Goal: Contribute content: Add original content to the website for others to see

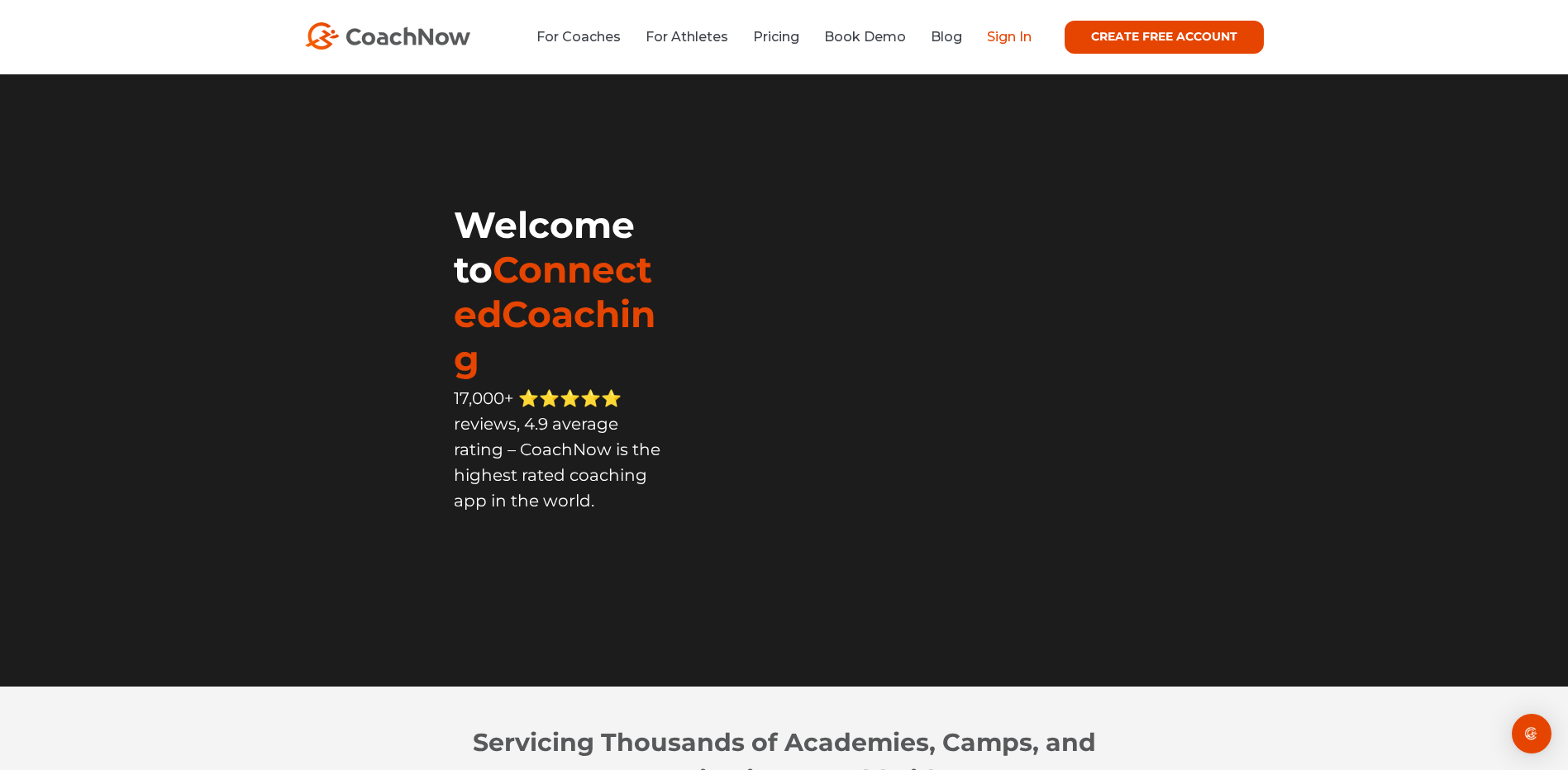
drag, startPoint x: 0, startPoint y: 0, endPoint x: 1015, endPoint y: 43, distance: 1015.9
click at [1015, 43] on link "Sign In" at bounding box center [1009, 37] width 44 height 15
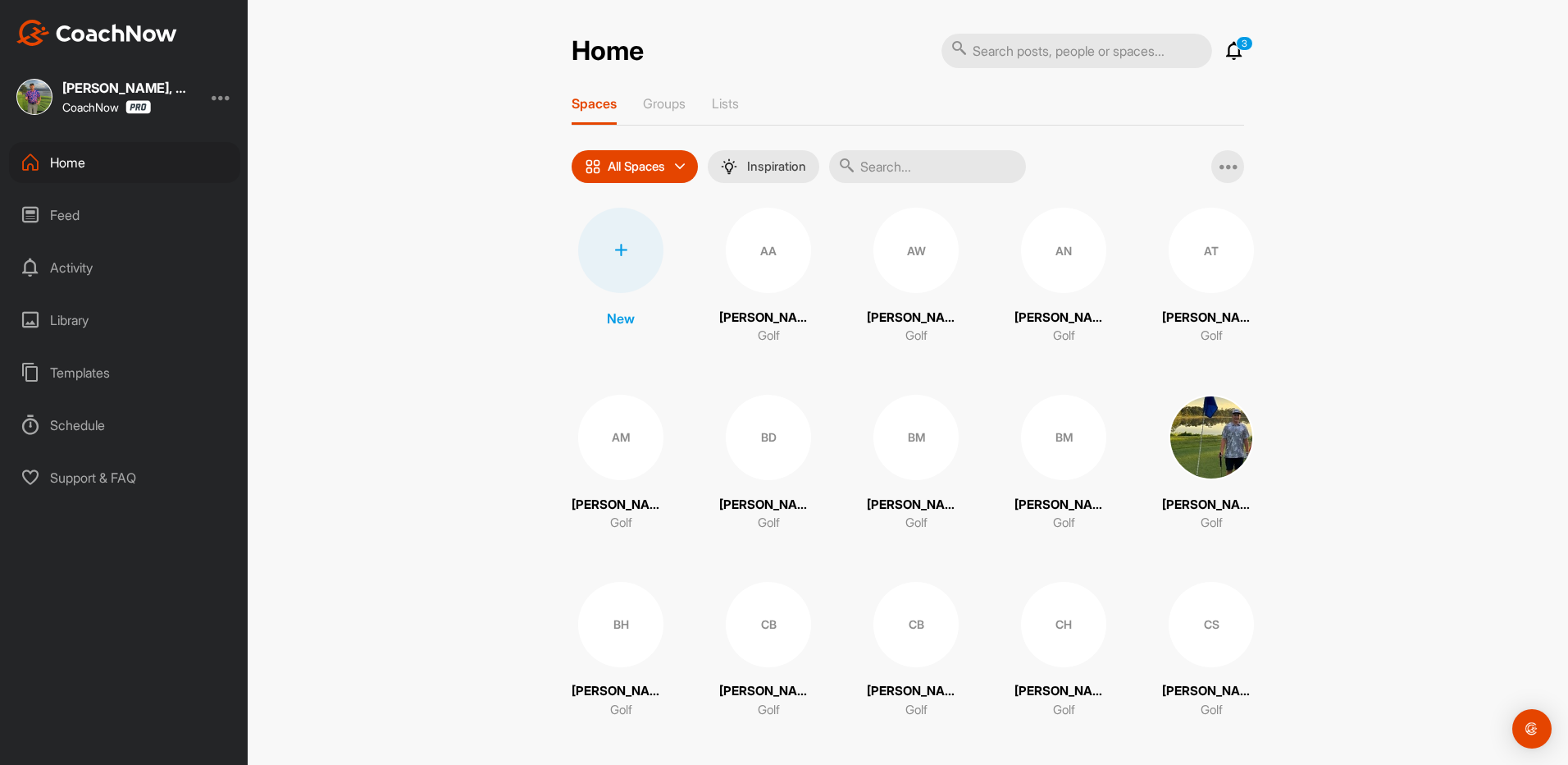
click at [75, 370] on div "Templates" at bounding box center [125, 372] width 231 height 41
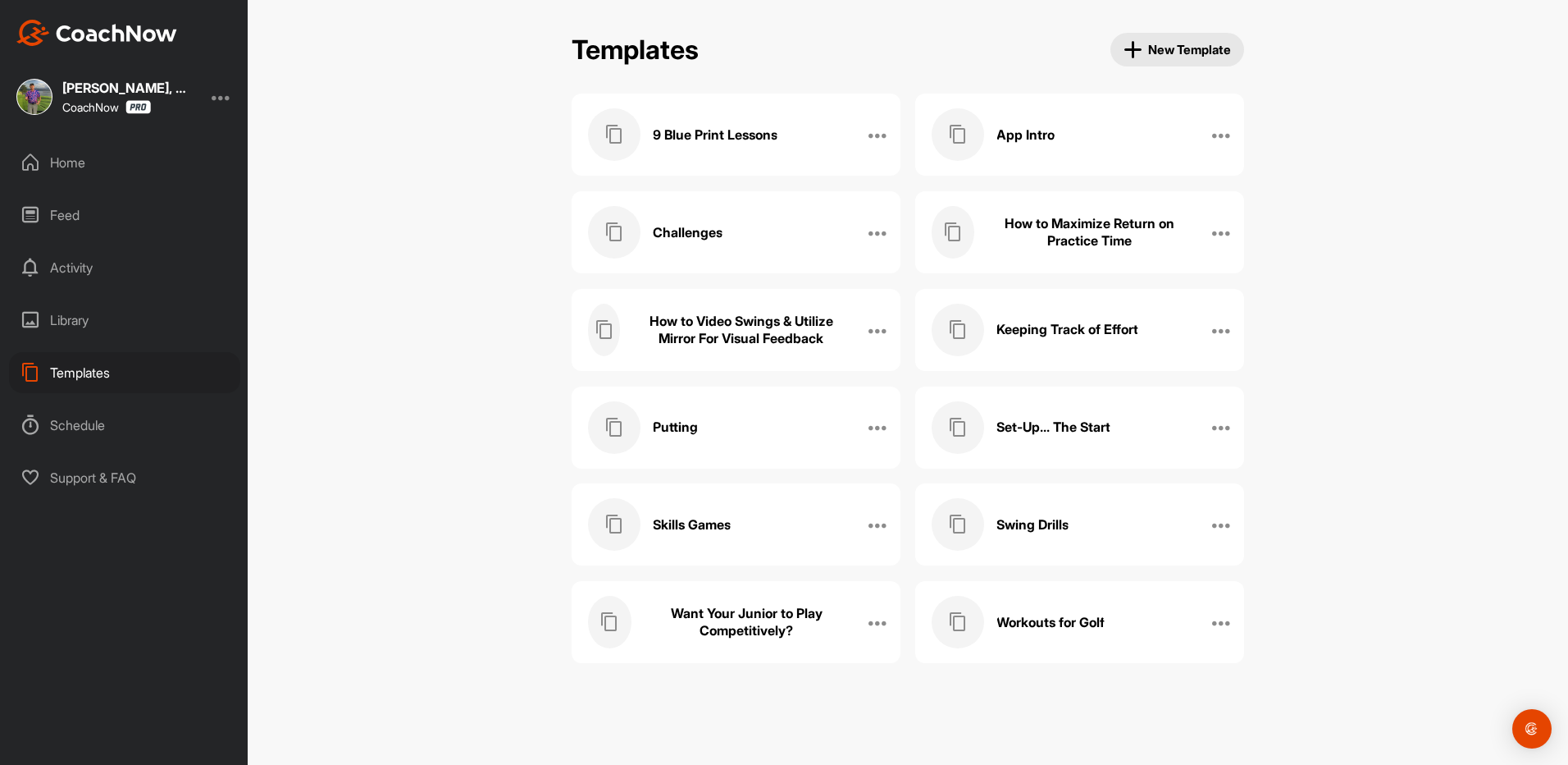
click at [1201, 423] on div "Set-Up... The Start Edit Name Manage Posts Manage Members Delete" at bounding box center [1080, 427] width 329 height 82
click at [1092, 425] on h3 "Set-Up... The Start" at bounding box center [1054, 427] width 114 height 17
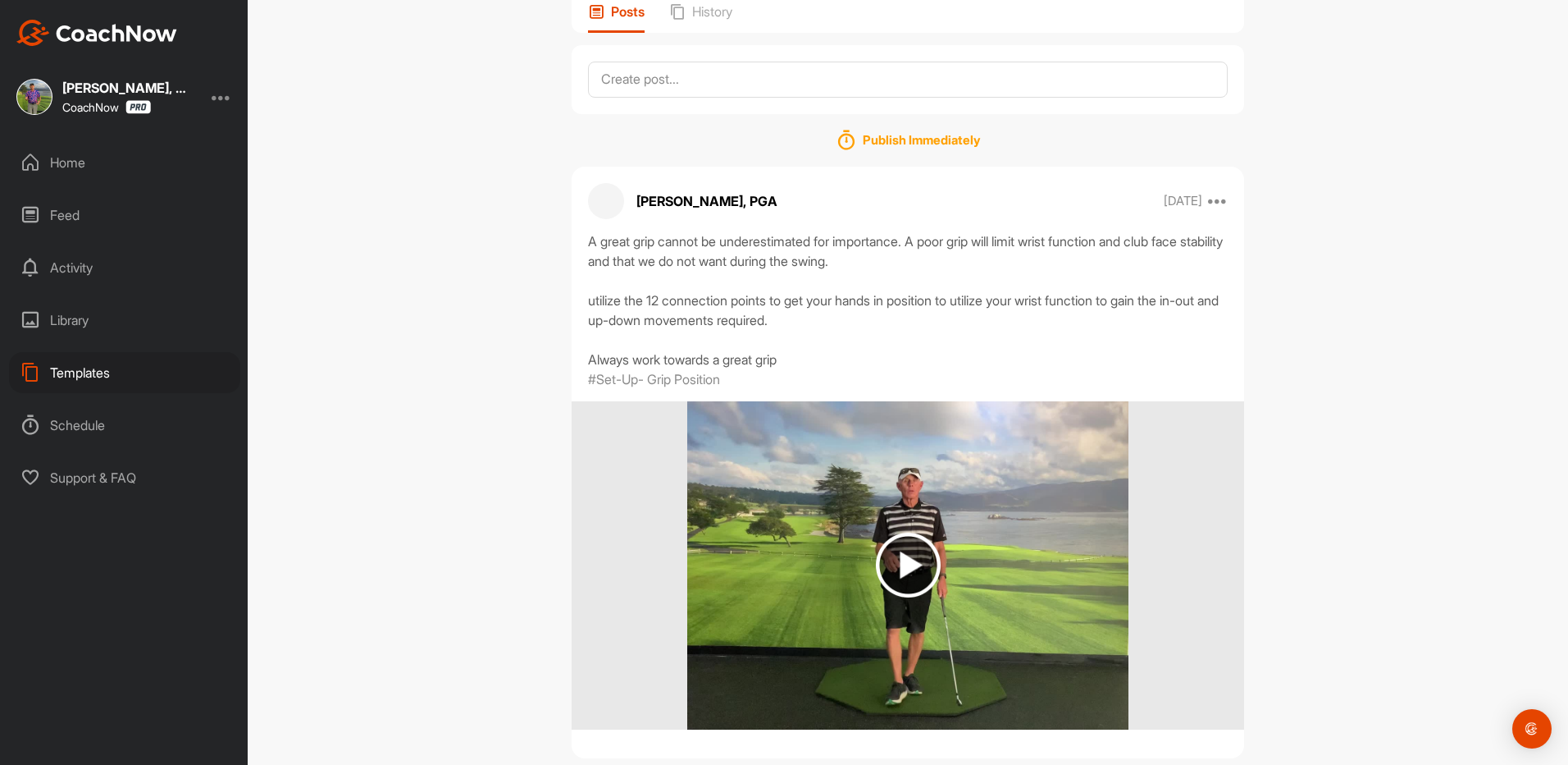
scroll to position [165, 0]
click at [1215, 201] on icon at bounding box center [1218, 200] width 19 height 20
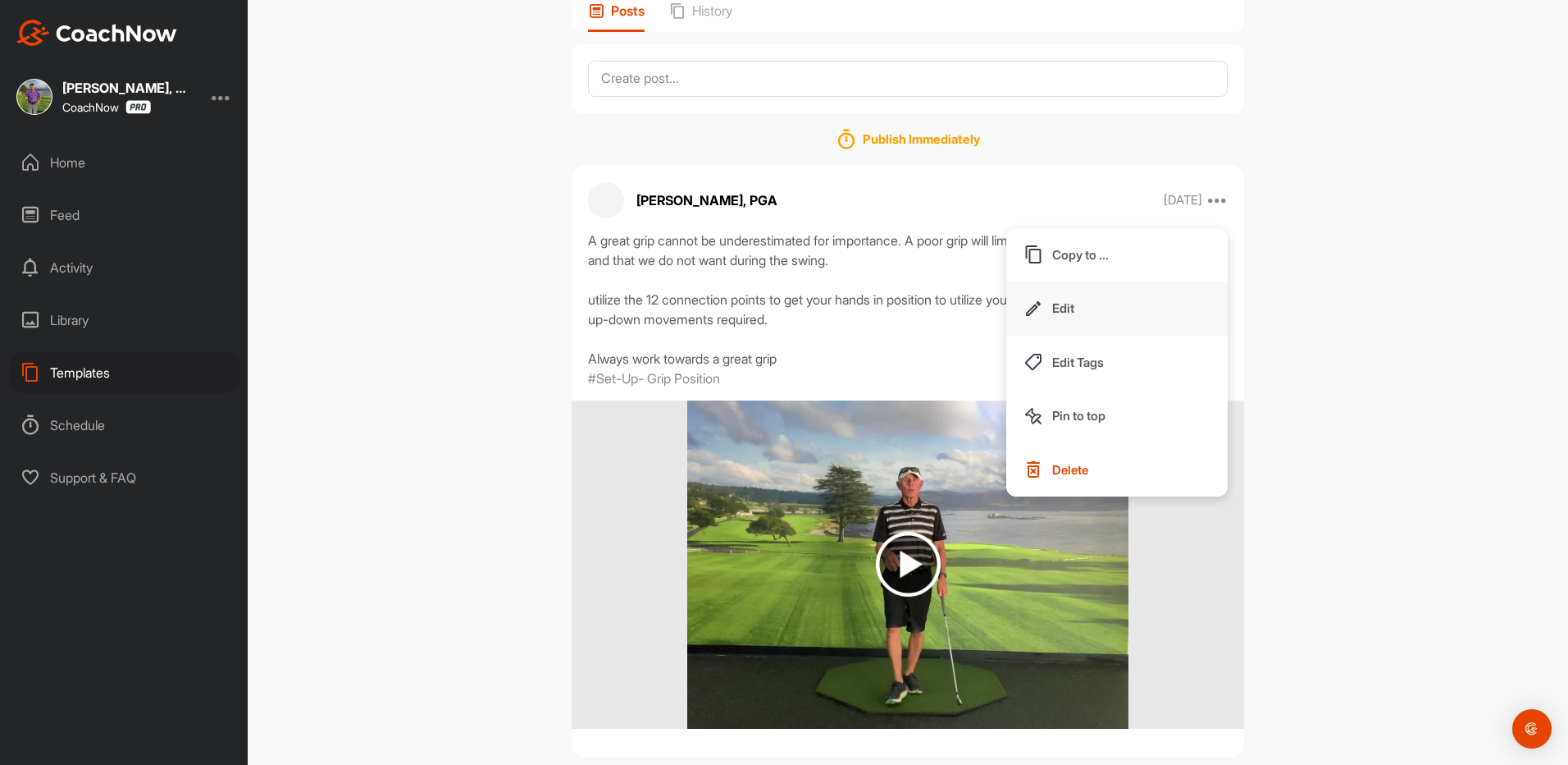
click at [1053, 314] on p "Edit" at bounding box center [1064, 308] width 22 height 17
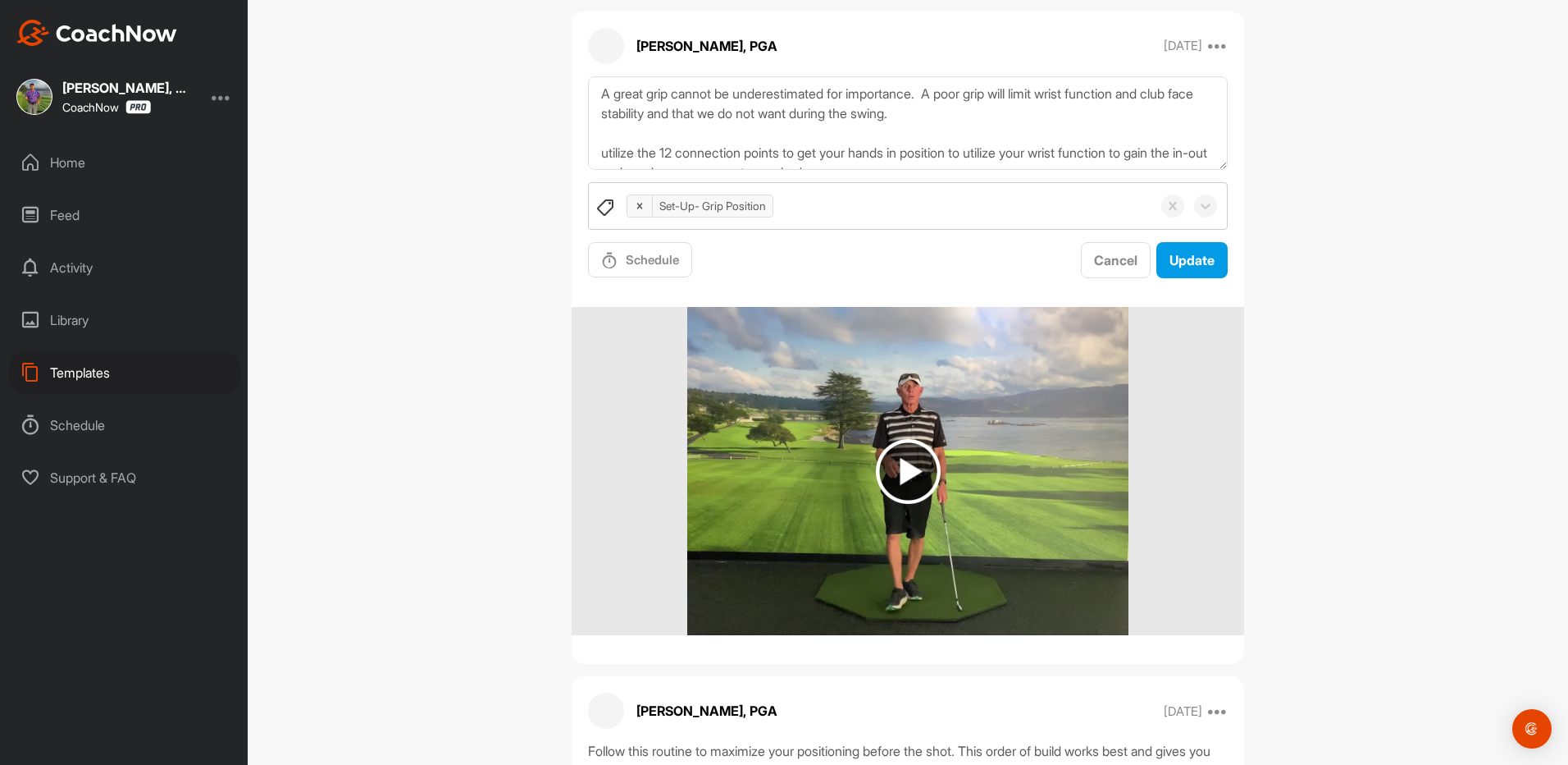
scroll to position [328, 0]
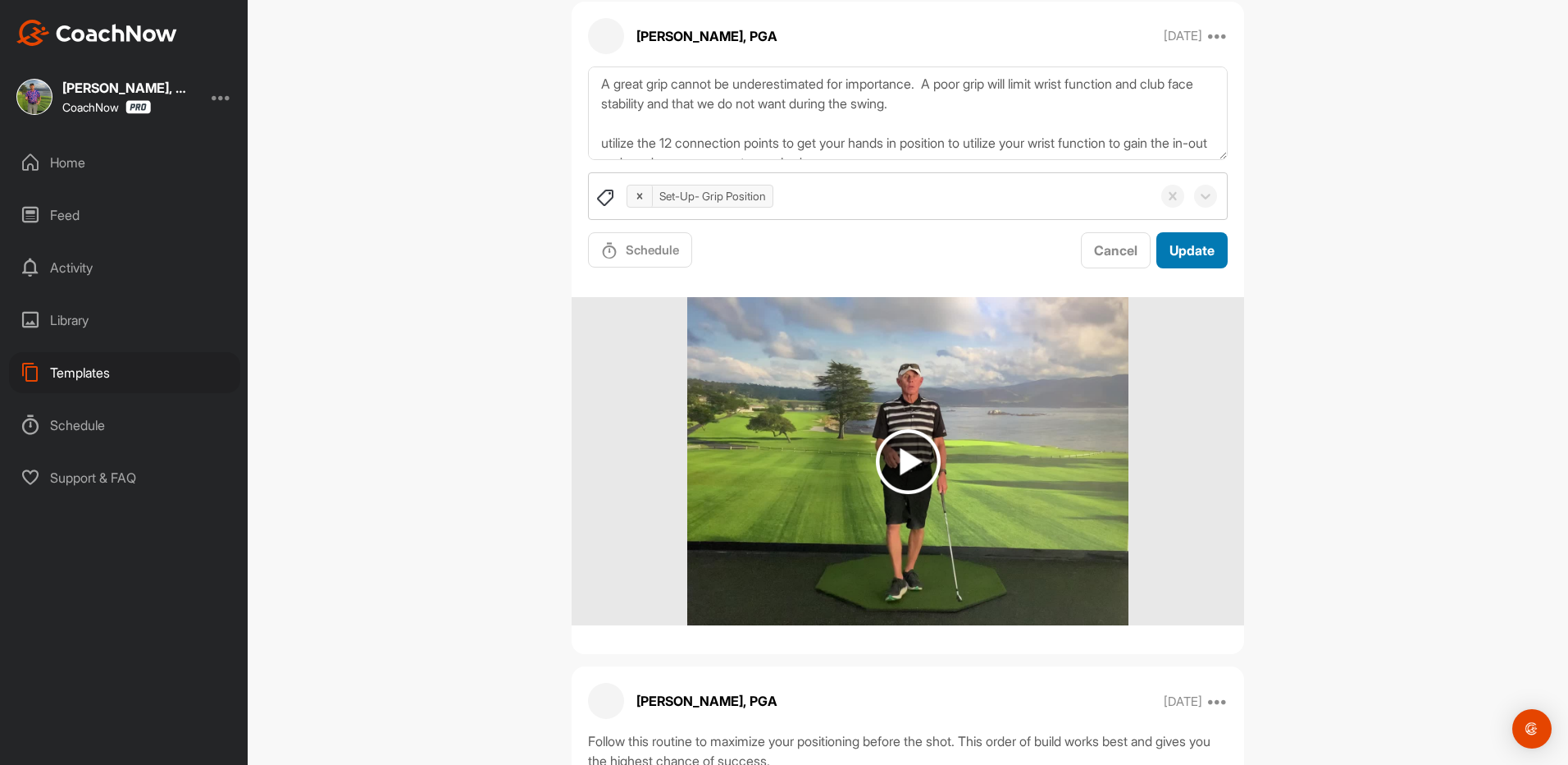
click at [1190, 255] on span "Update" at bounding box center [1192, 250] width 45 height 16
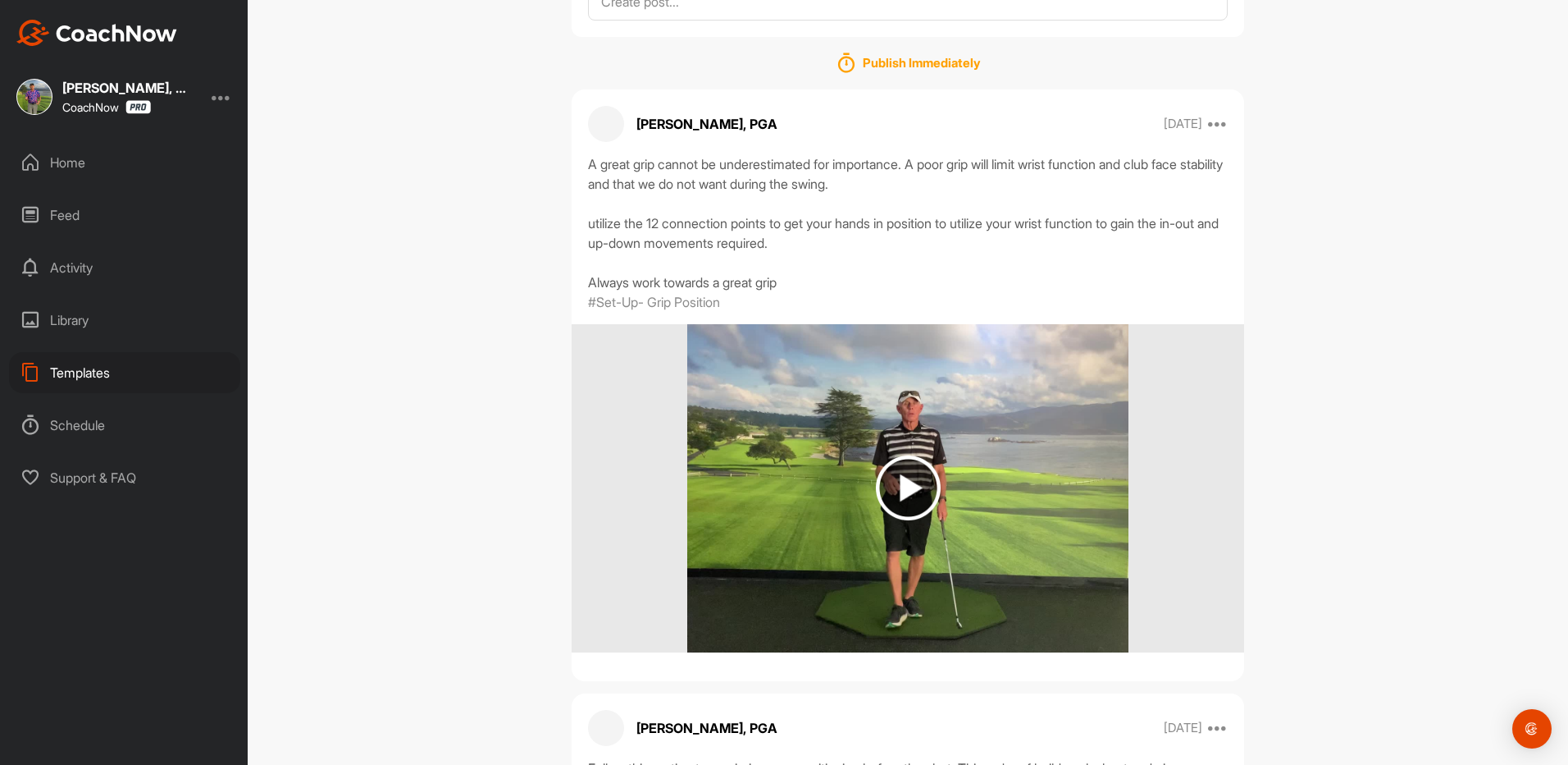
scroll to position [0, 0]
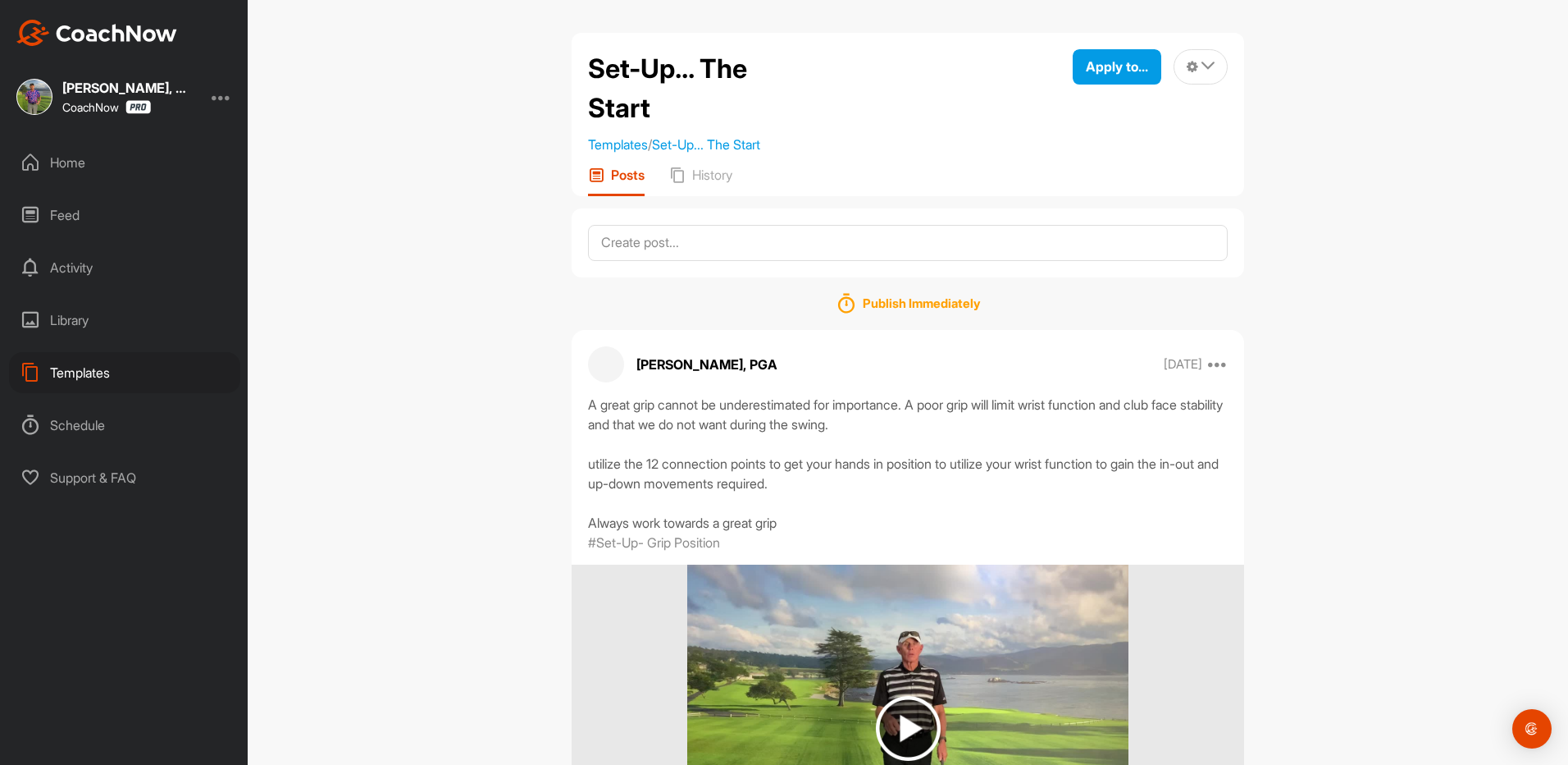
click at [225, 95] on div at bounding box center [221, 97] width 19 height 20
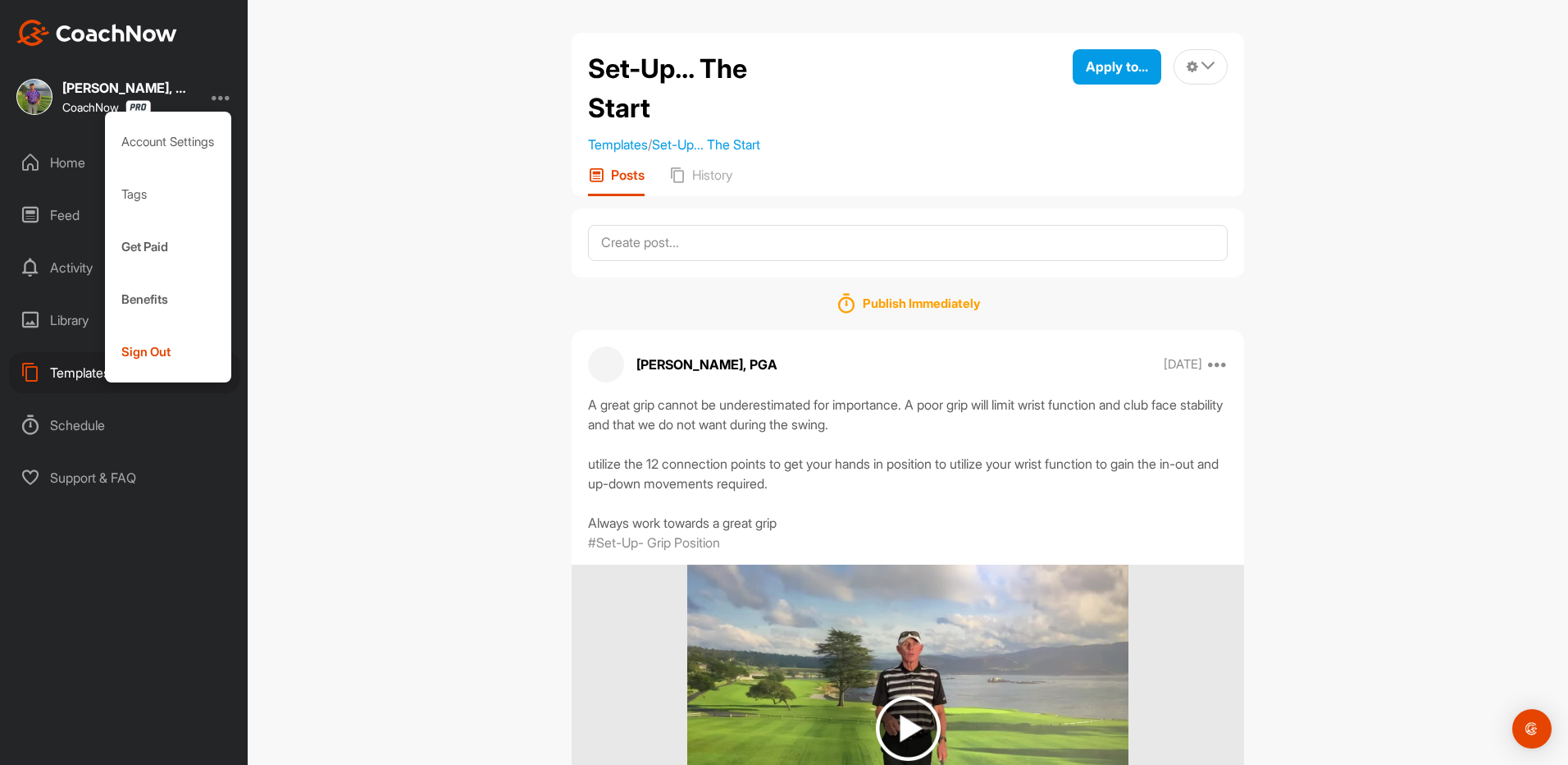
click at [341, 126] on div "Set-Up... The Start Templates / Set-Up... The Start Apply to... Apply to Space …" at bounding box center [908, 382] width 1321 height 765
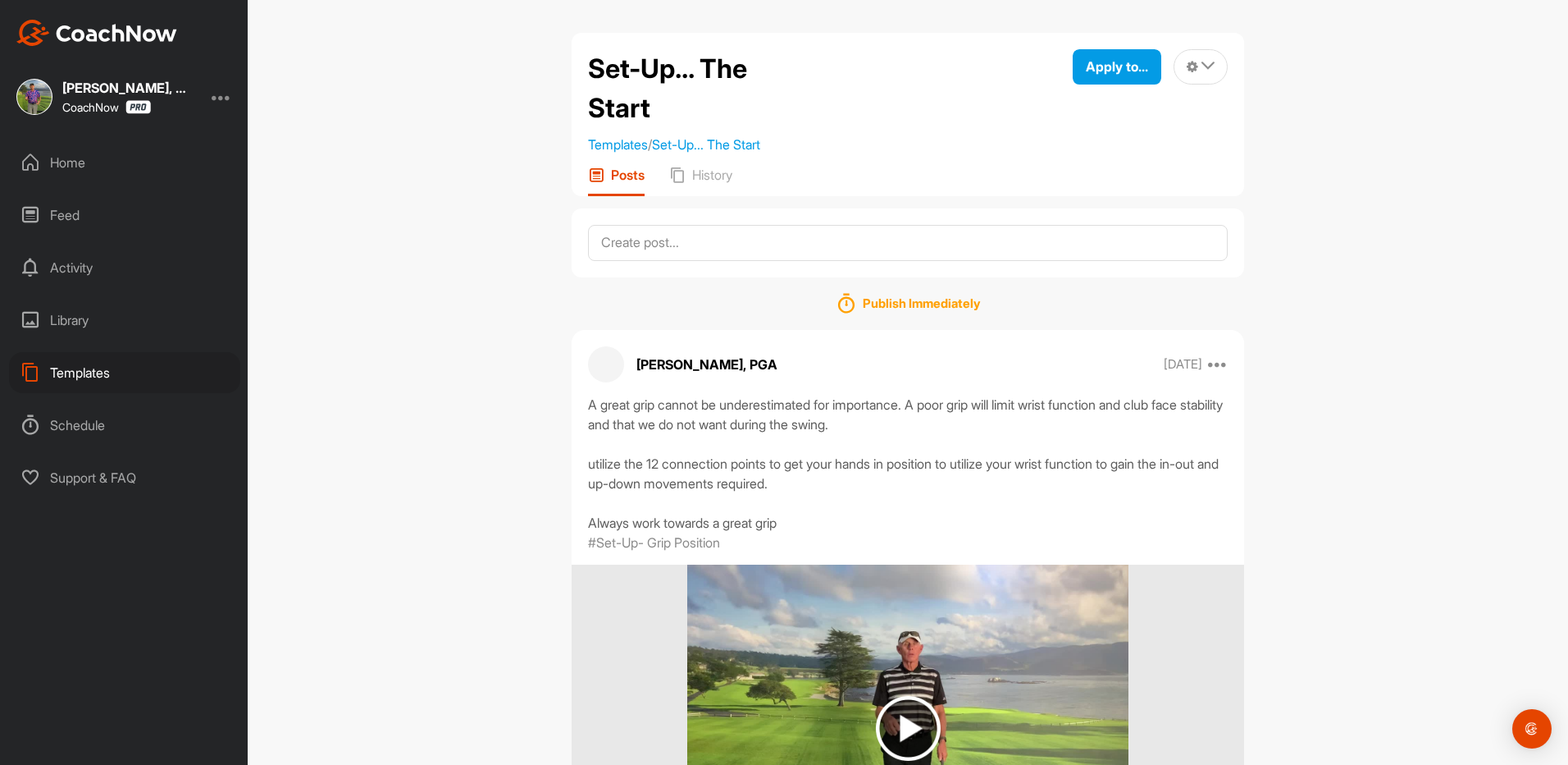
click at [69, 170] on div "Home" at bounding box center [125, 162] width 231 height 41
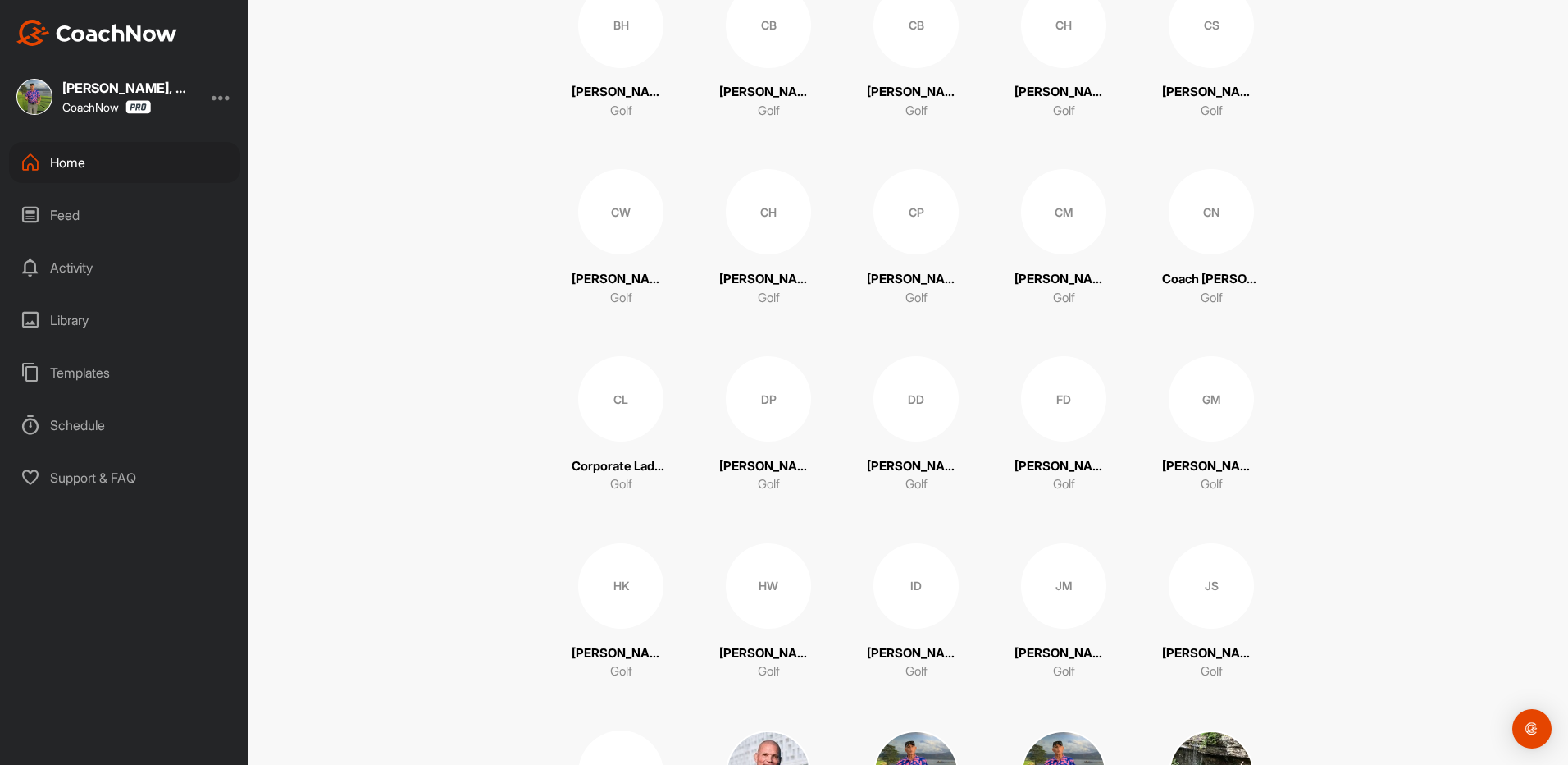
scroll to position [574, 0]
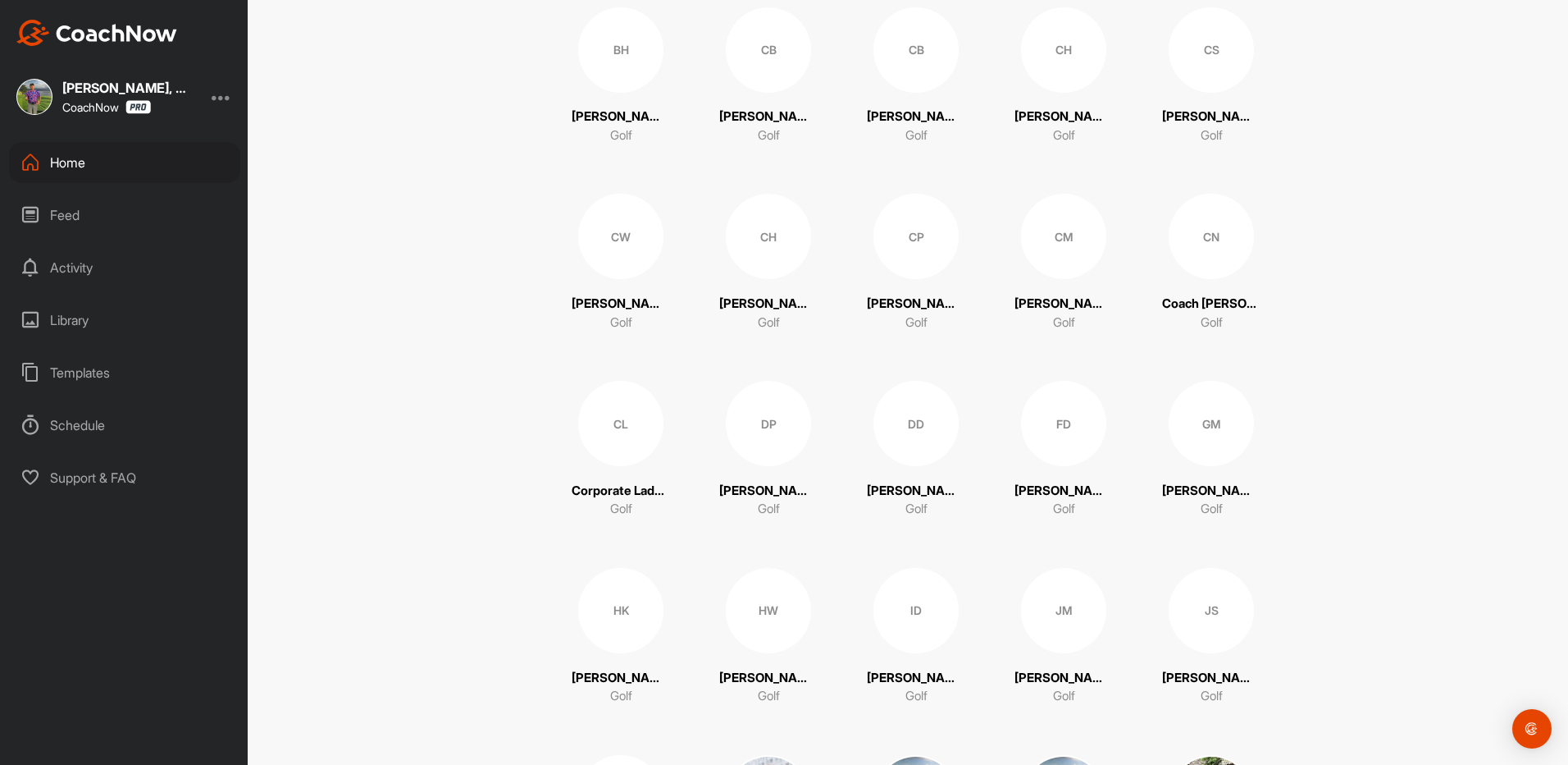
click at [92, 371] on div "Templates" at bounding box center [125, 372] width 231 height 41
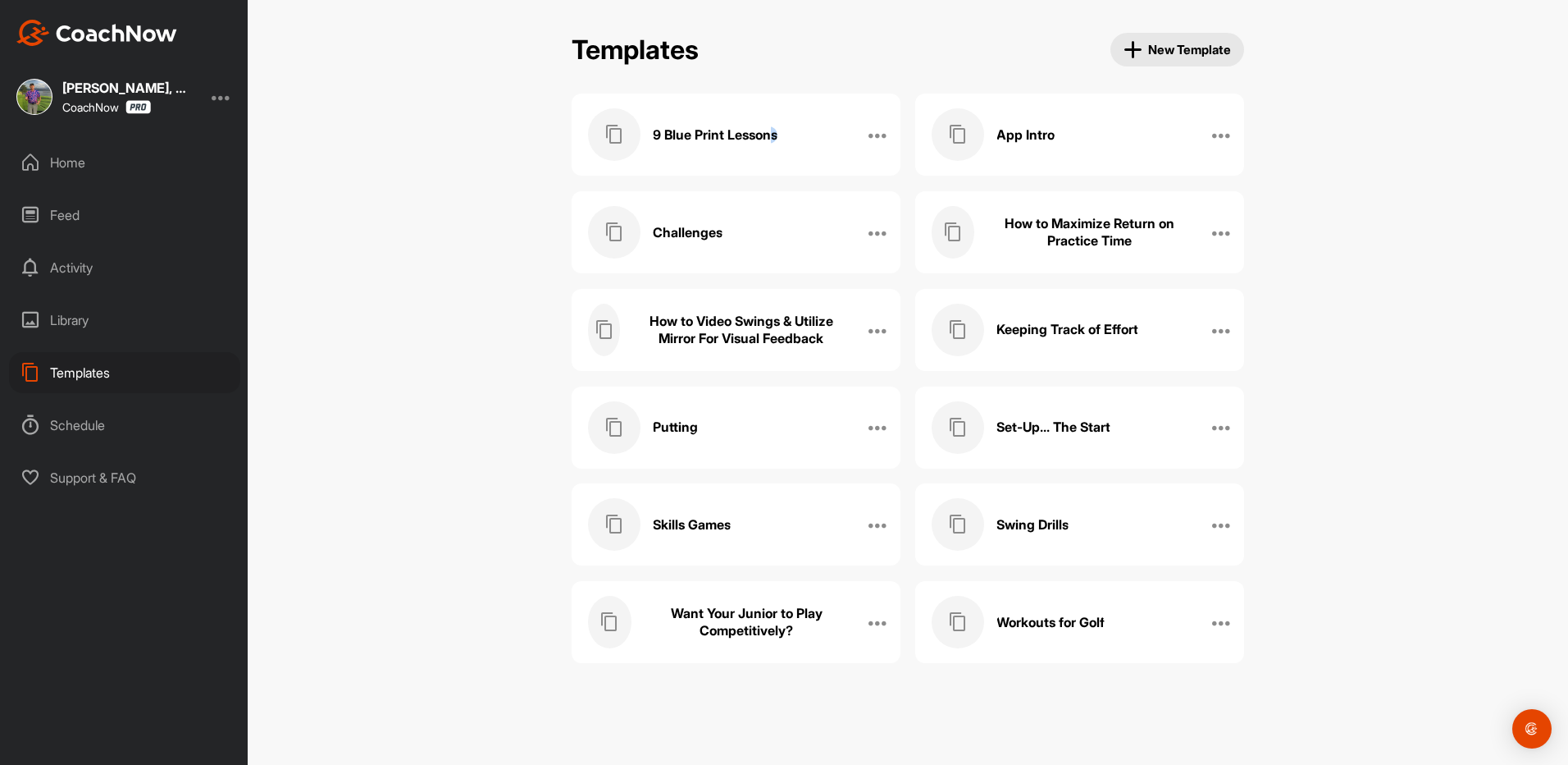
click at [778, 137] on h3 "9 Blue Print Lessons" at bounding box center [714, 135] width 125 height 17
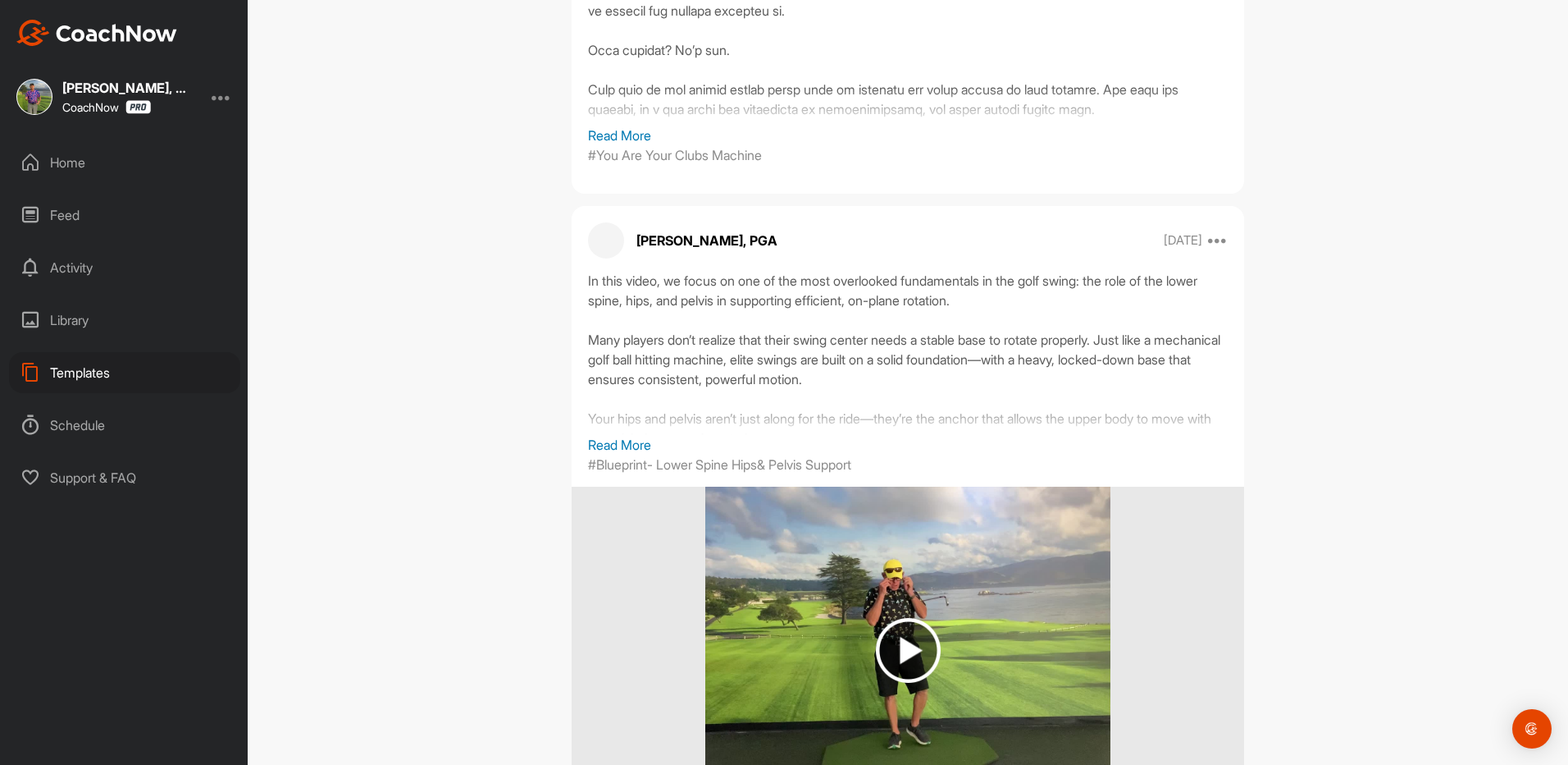
scroll to position [410, 0]
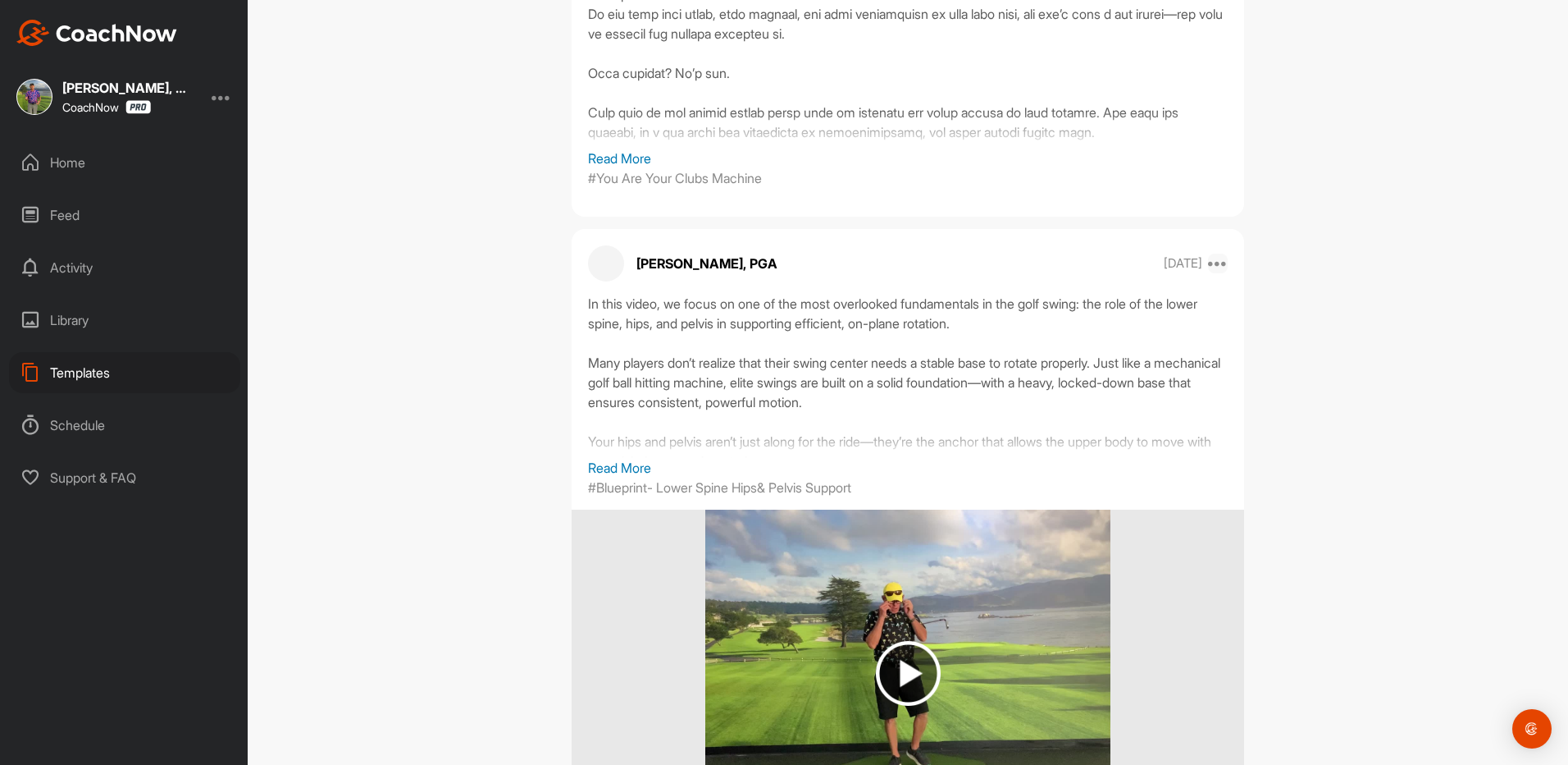
click at [1215, 265] on icon at bounding box center [1218, 263] width 19 height 20
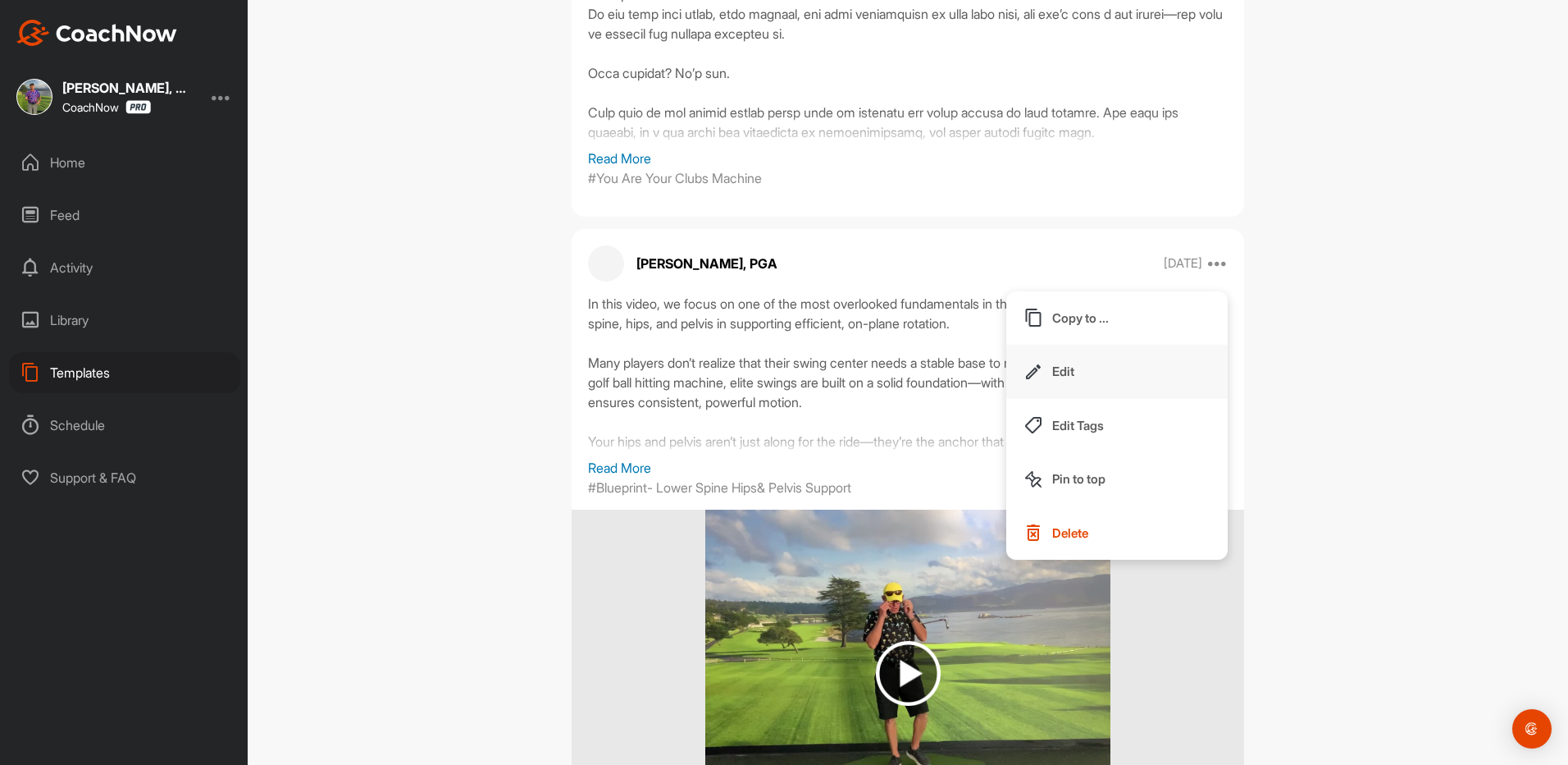
click at [1065, 373] on p "Edit" at bounding box center [1064, 371] width 22 height 17
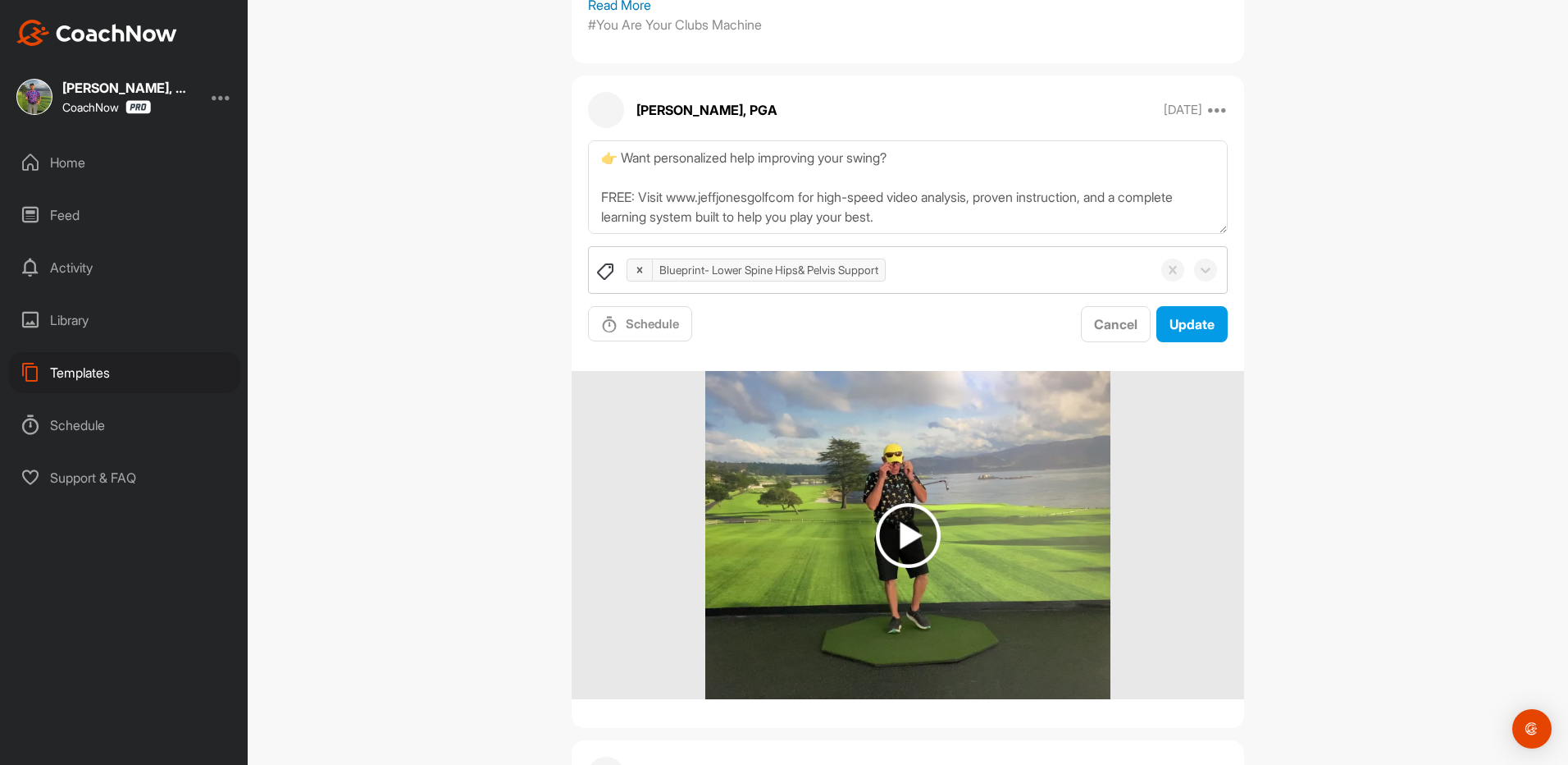
scroll to position [574, 0]
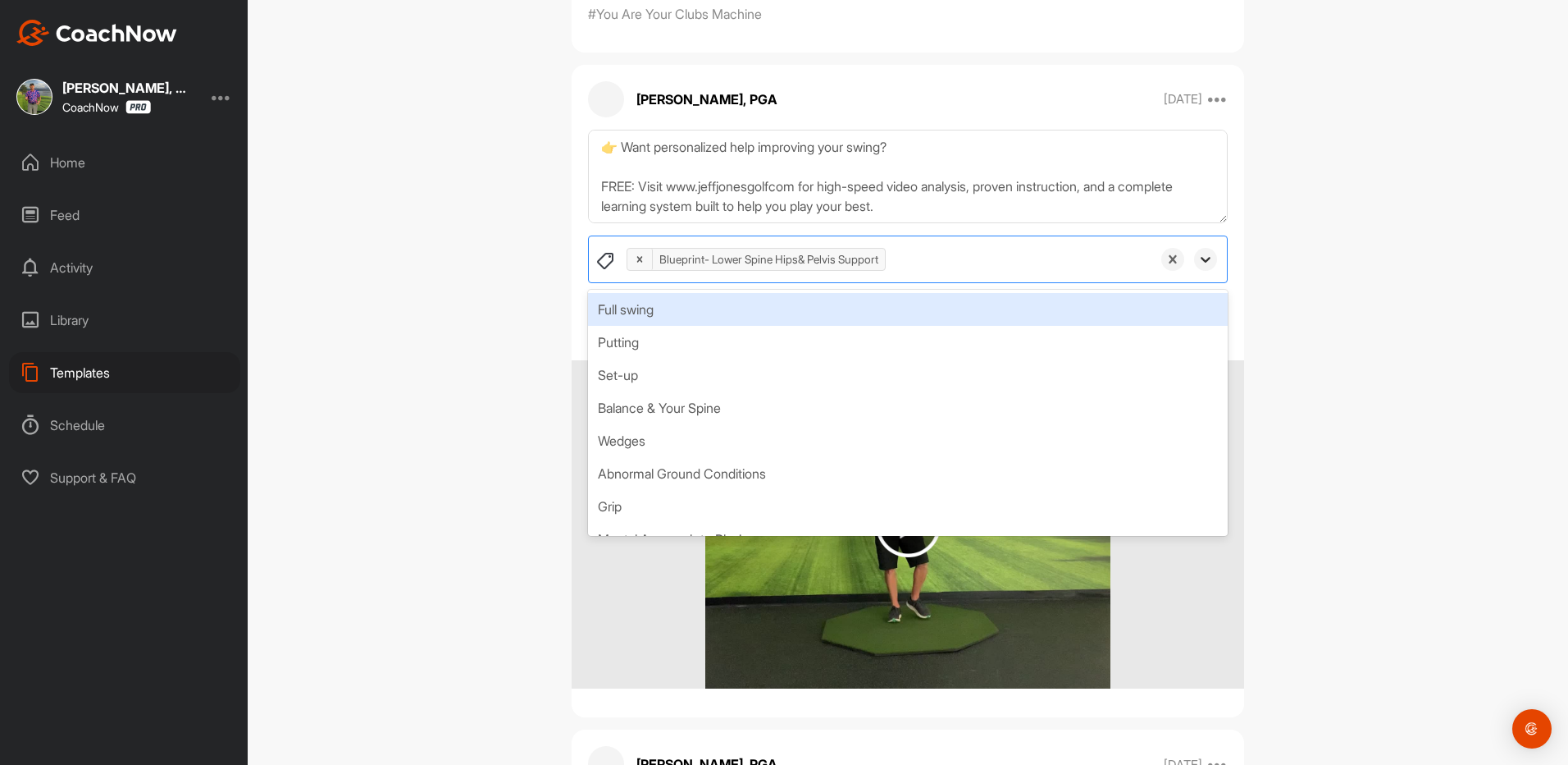
click at [1201, 262] on icon at bounding box center [1206, 260] width 10 height 6
click at [1363, 265] on div "9 Blue Print Lessons Templates / 9 Blue Print Lessons Apply to... Apply to Spac…" at bounding box center [908, 382] width 1321 height 765
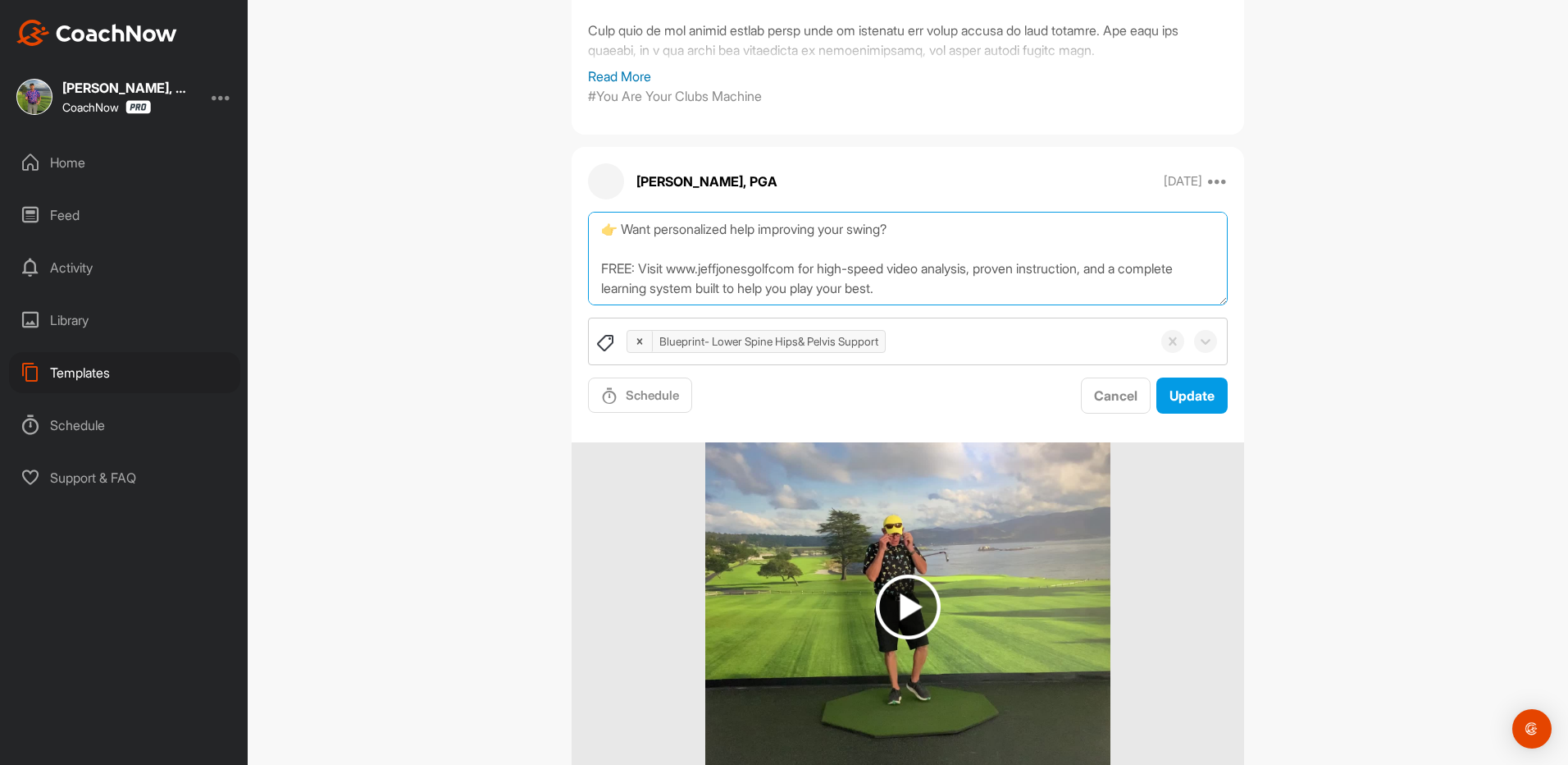
scroll to position [0, 0]
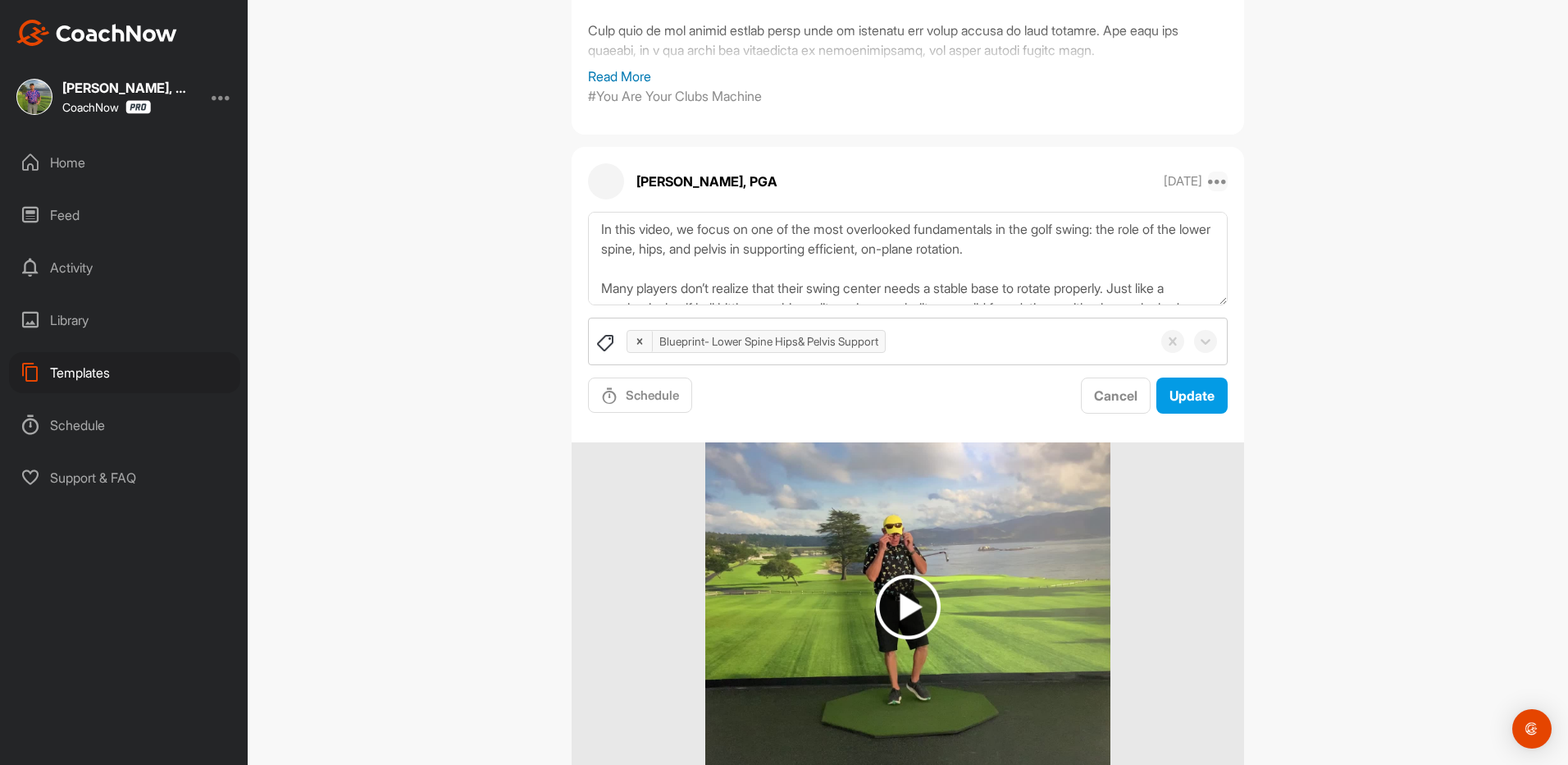
click at [1218, 177] on icon at bounding box center [1218, 181] width 19 height 20
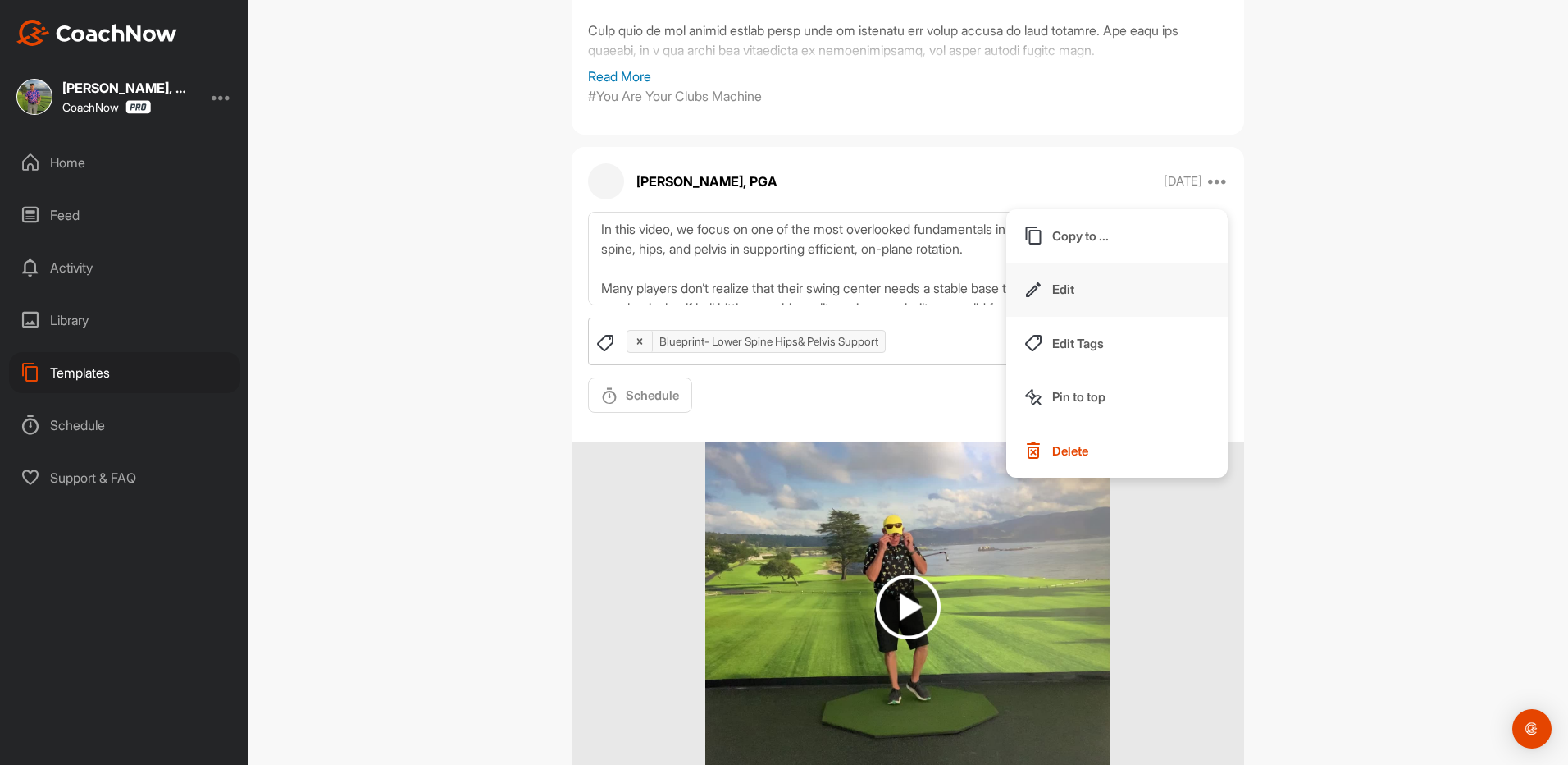
click at [1060, 286] on p "Edit" at bounding box center [1064, 289] width 22 height 17
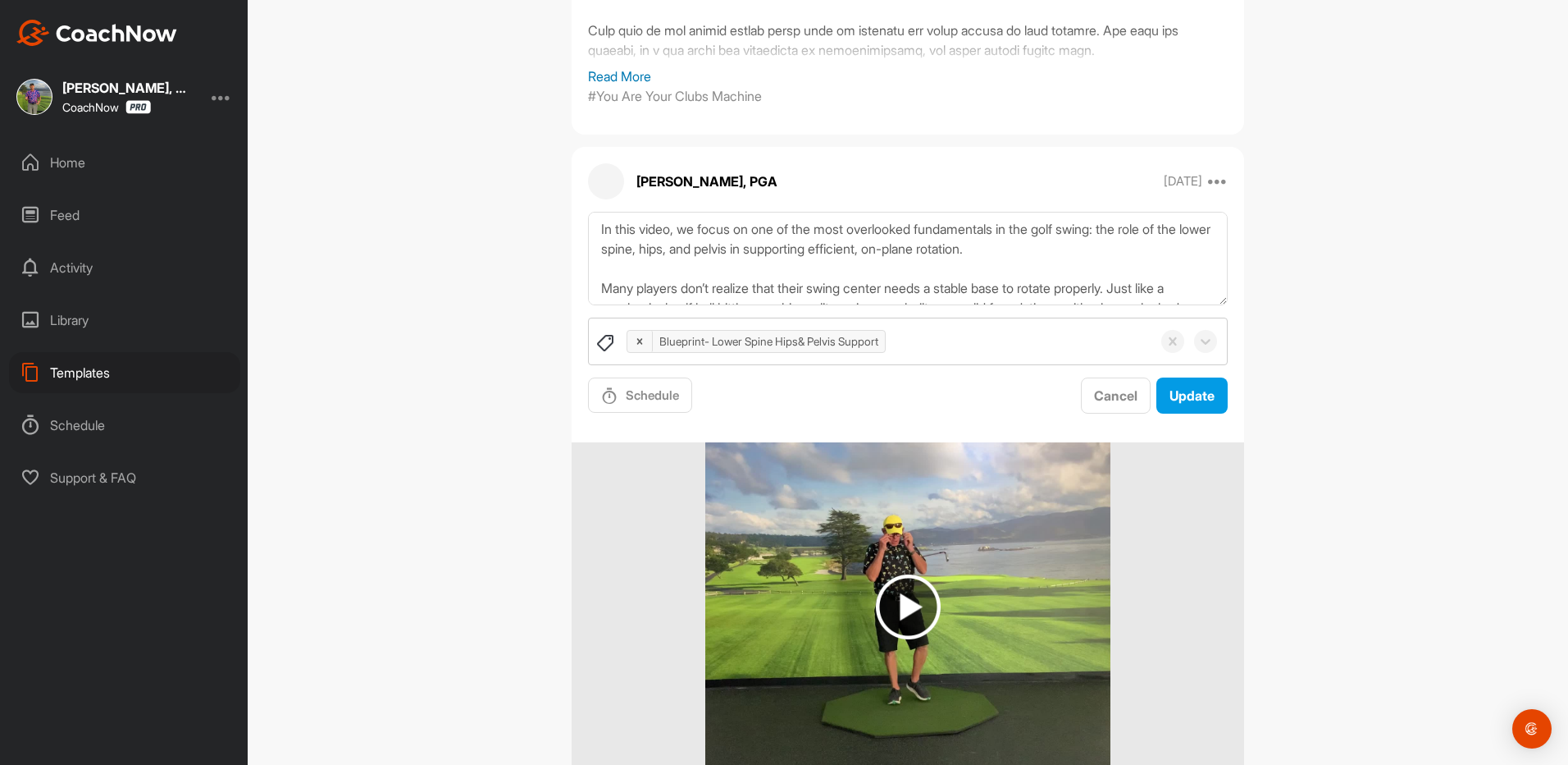
scroll to position [410, 0]
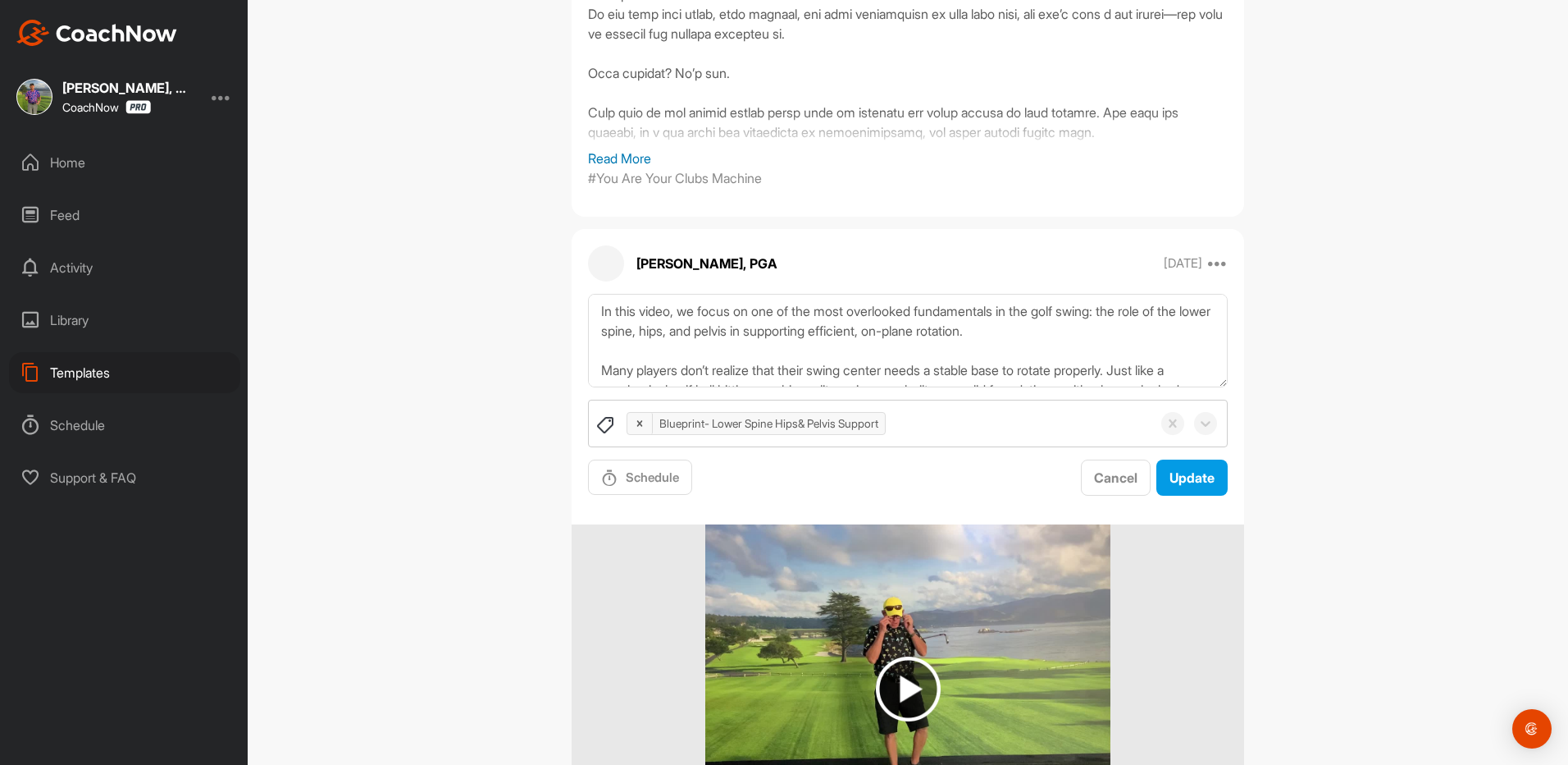
click at [1355, 273] on div "9 Blue Print Lessons Templates / 9 Blue Print Lessons Apply to... Apply to Spac…" at bounding box center [908, 382] width 1321 height 765
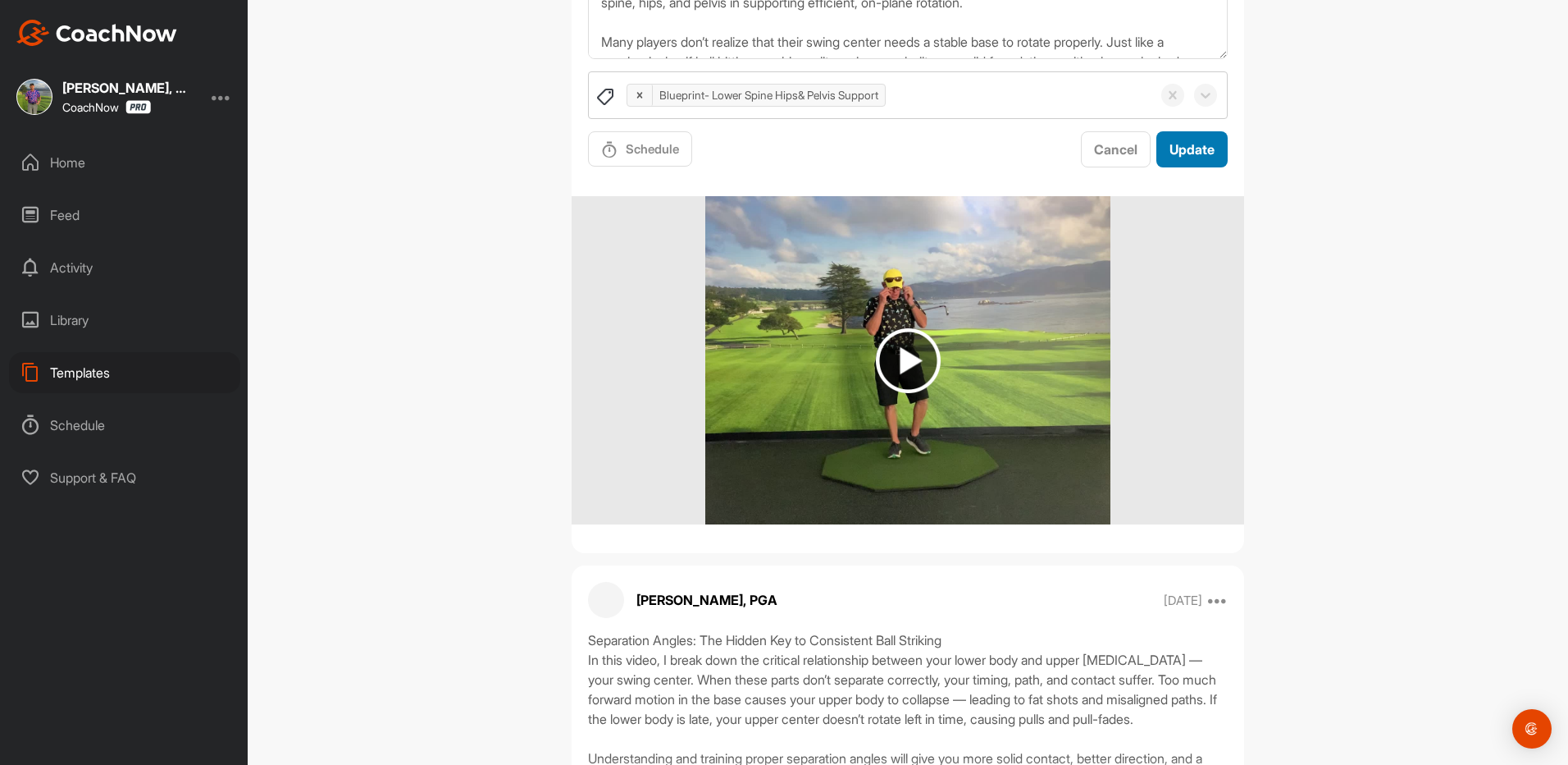
click at [1190, 158] on span "Update" at bounding box center [1192, 148] width 45 height 16
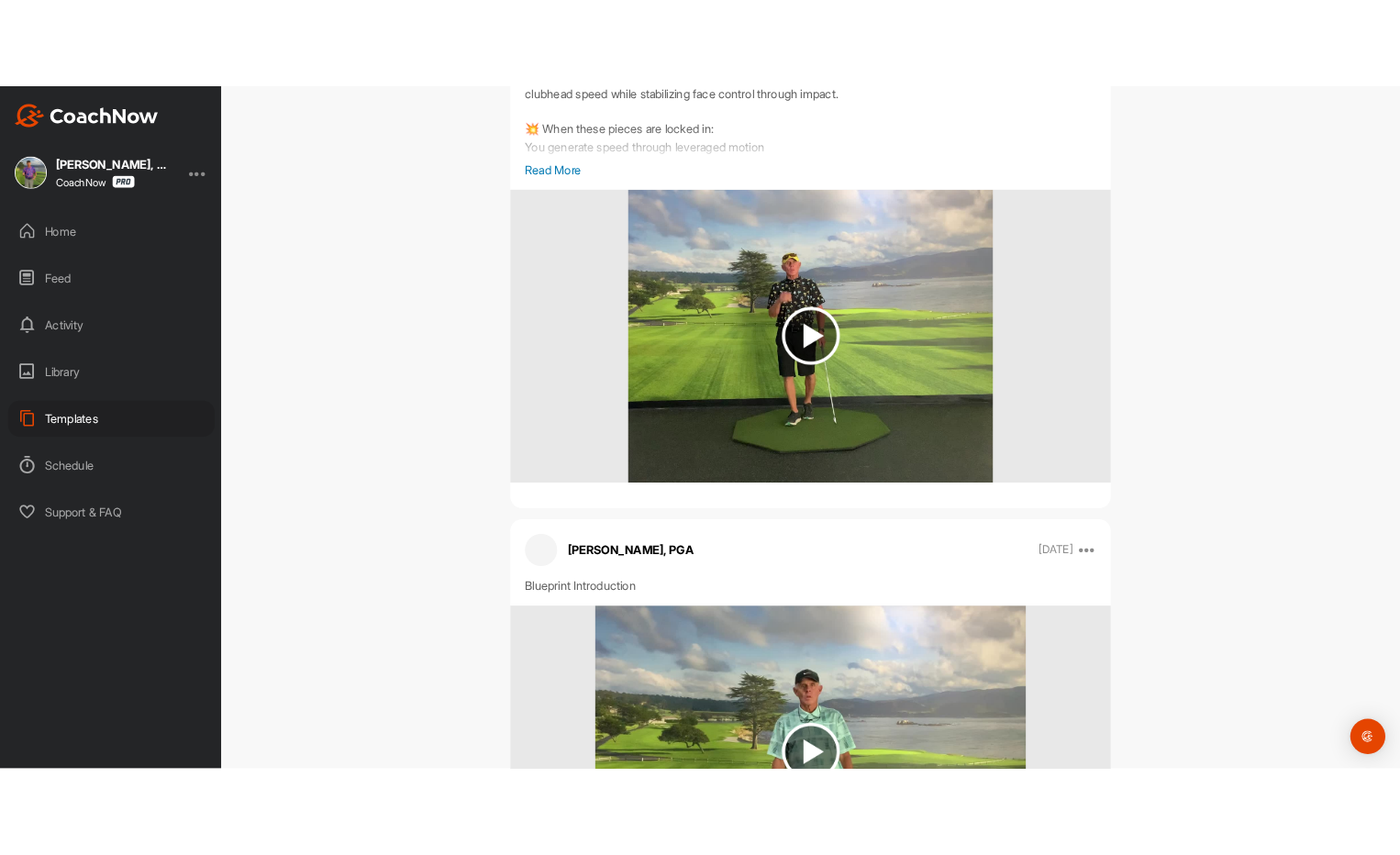
scroll to position [3211, 0]
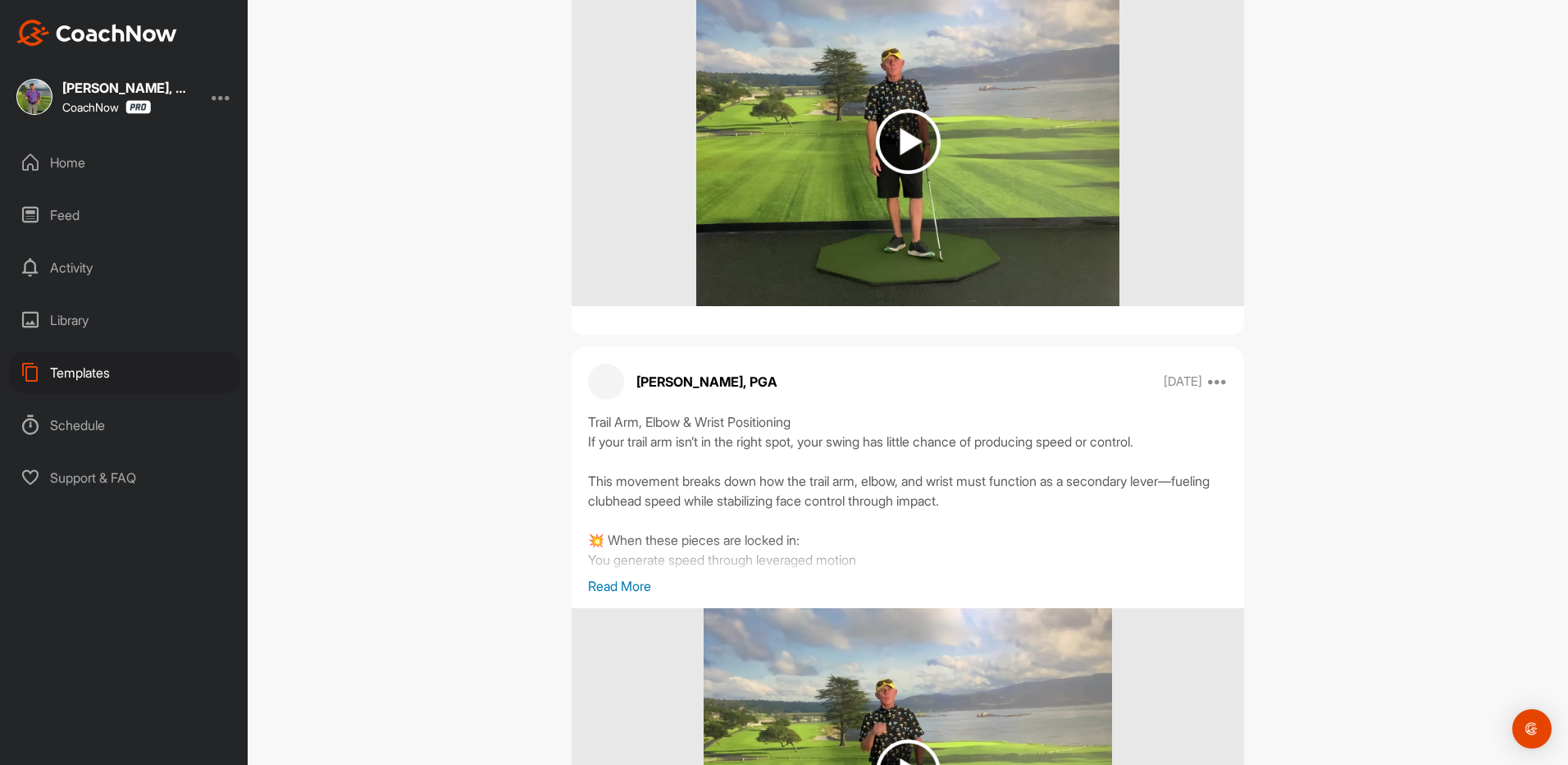
click at [102, 370] on div "Templates" at bounding box center [125, 372] width 231 height 41
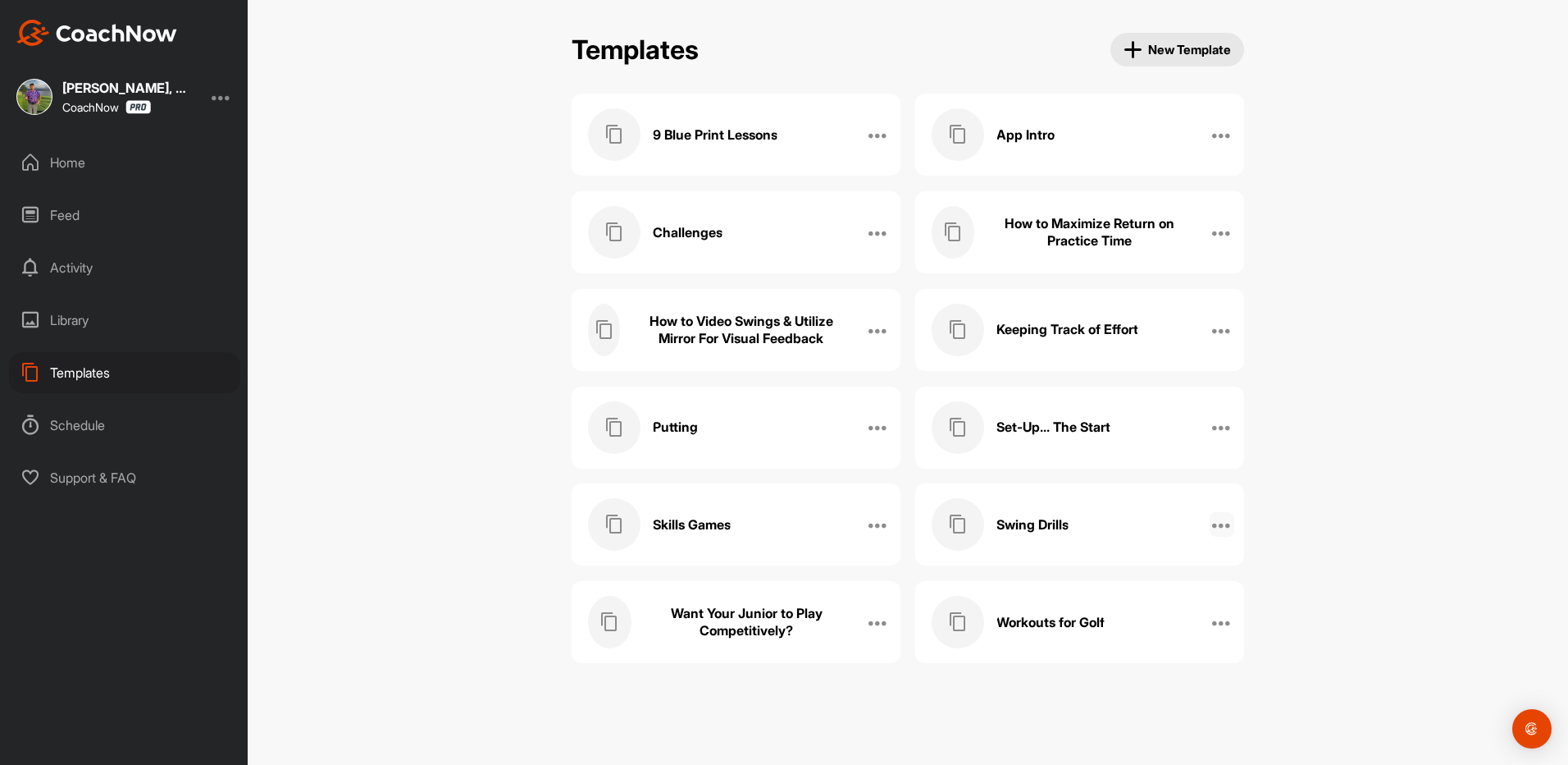
click at [1216, 527] on icon at bounding box center [1221, 524] width 19 height 20
click at [1054, 523] on h3 "Swing Drills" at bounding box center [1032, 525] width 72 height 17
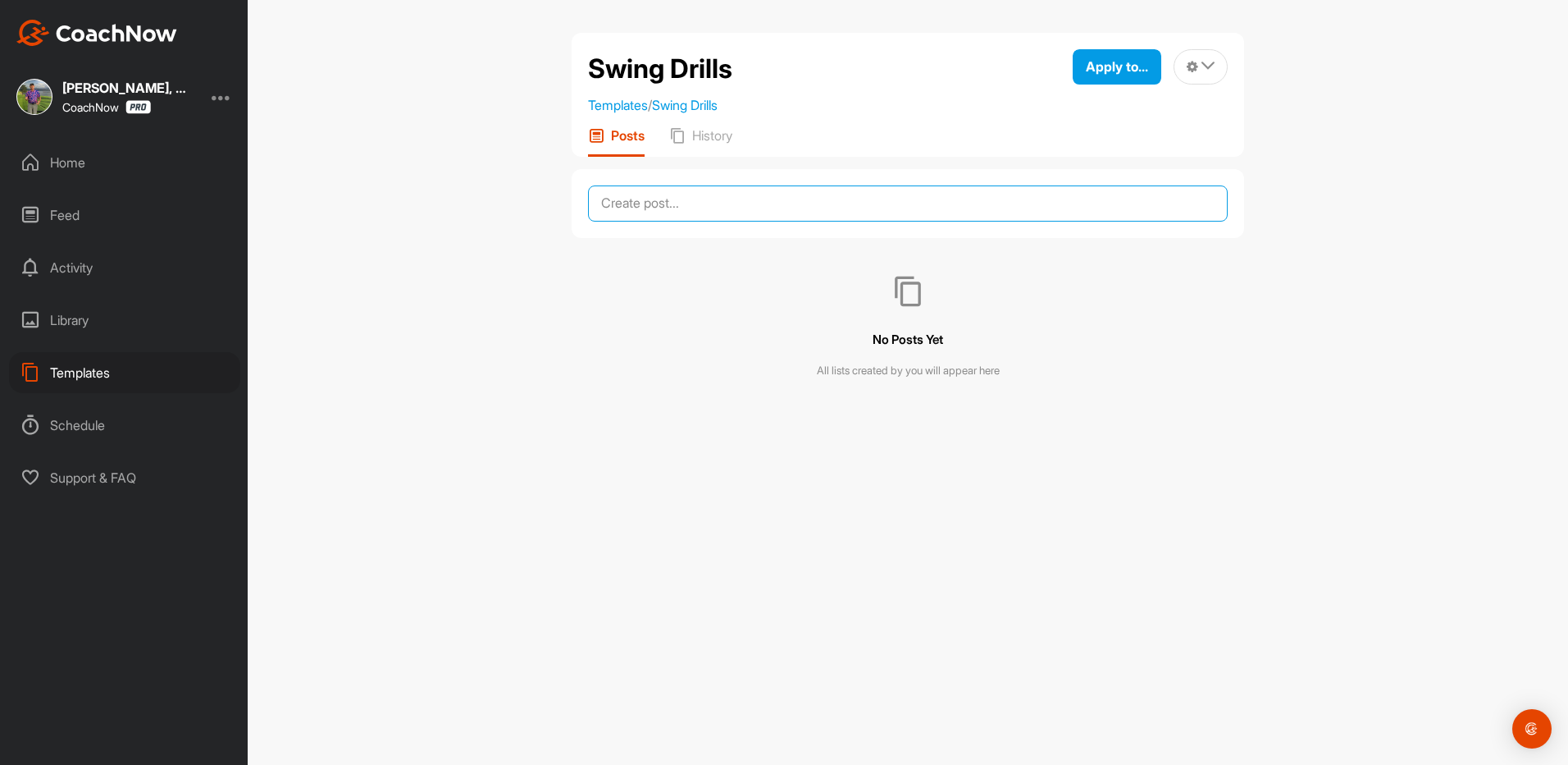
click at [670, 200] on textarea at bounding box center [908, 204] width 640 height 36
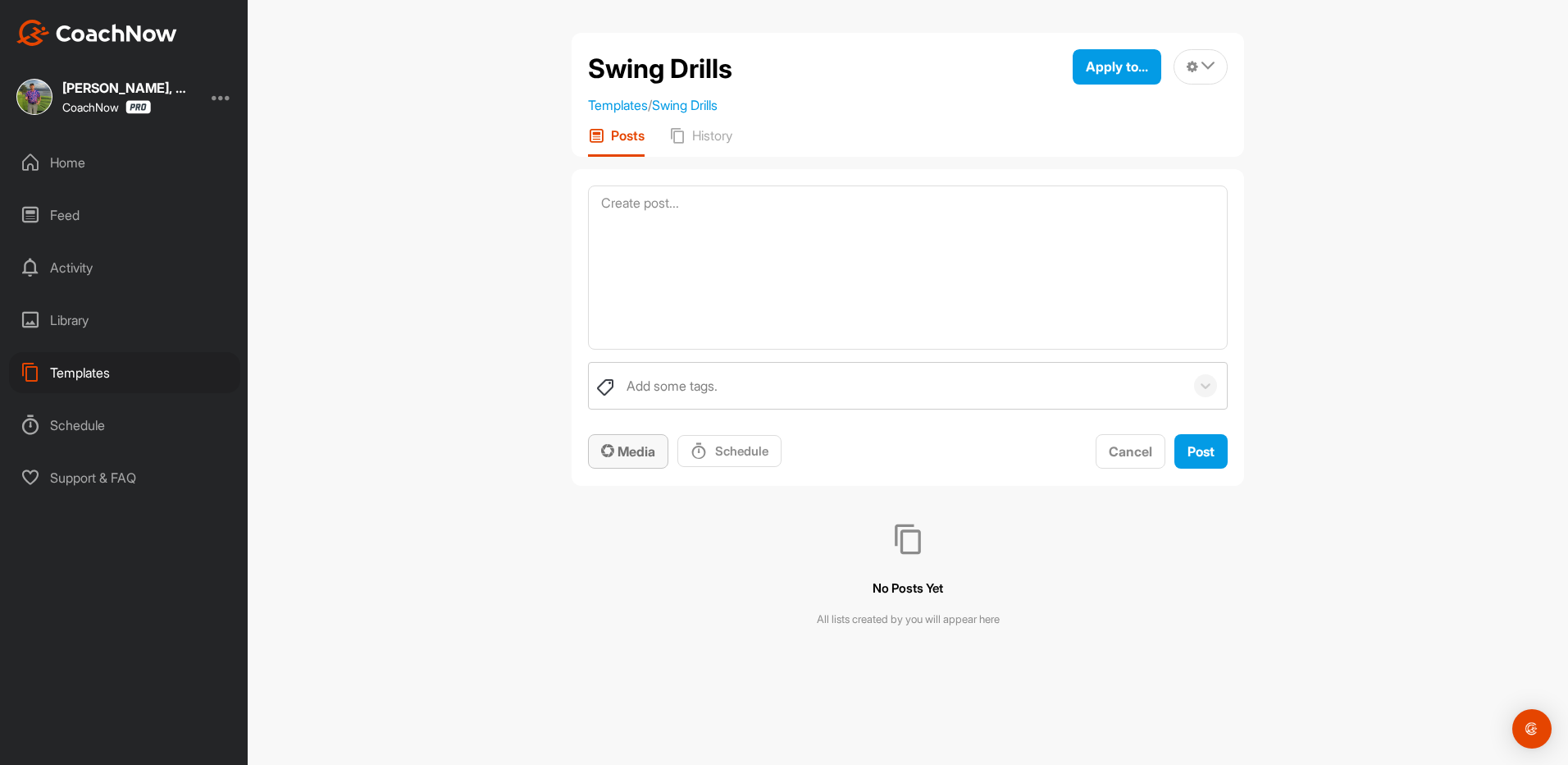
click at [646, 450] on span "Media" at bounding box center [628, 451] width 54 height 16
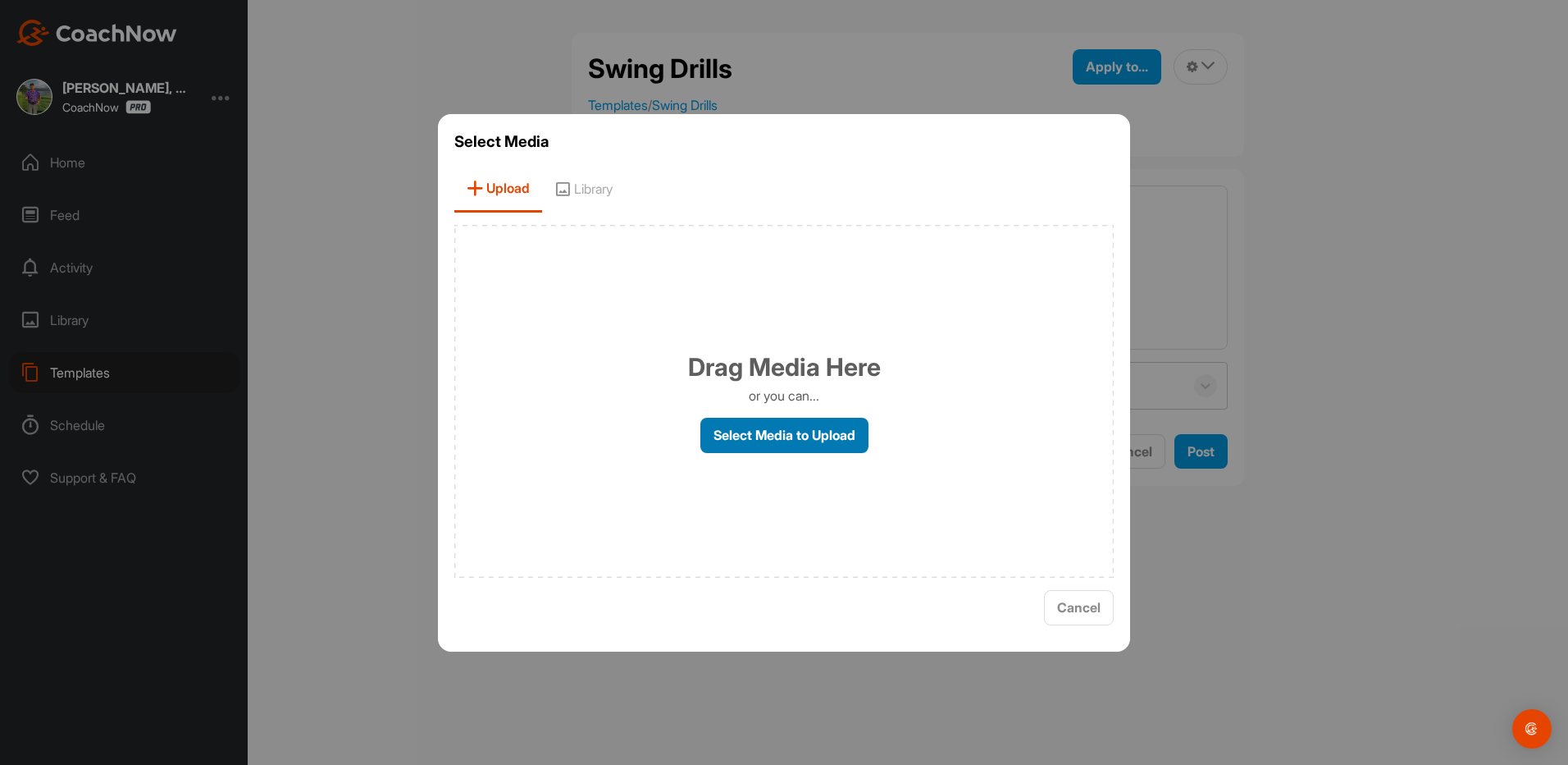
click at [813, 438] on label "Select Media to Upload" at bounding box center [785, 436] width 168 height 36
click at [0, 0] on input "Select Media to Upload" at bounding box center [0, 0] width 0 height 0
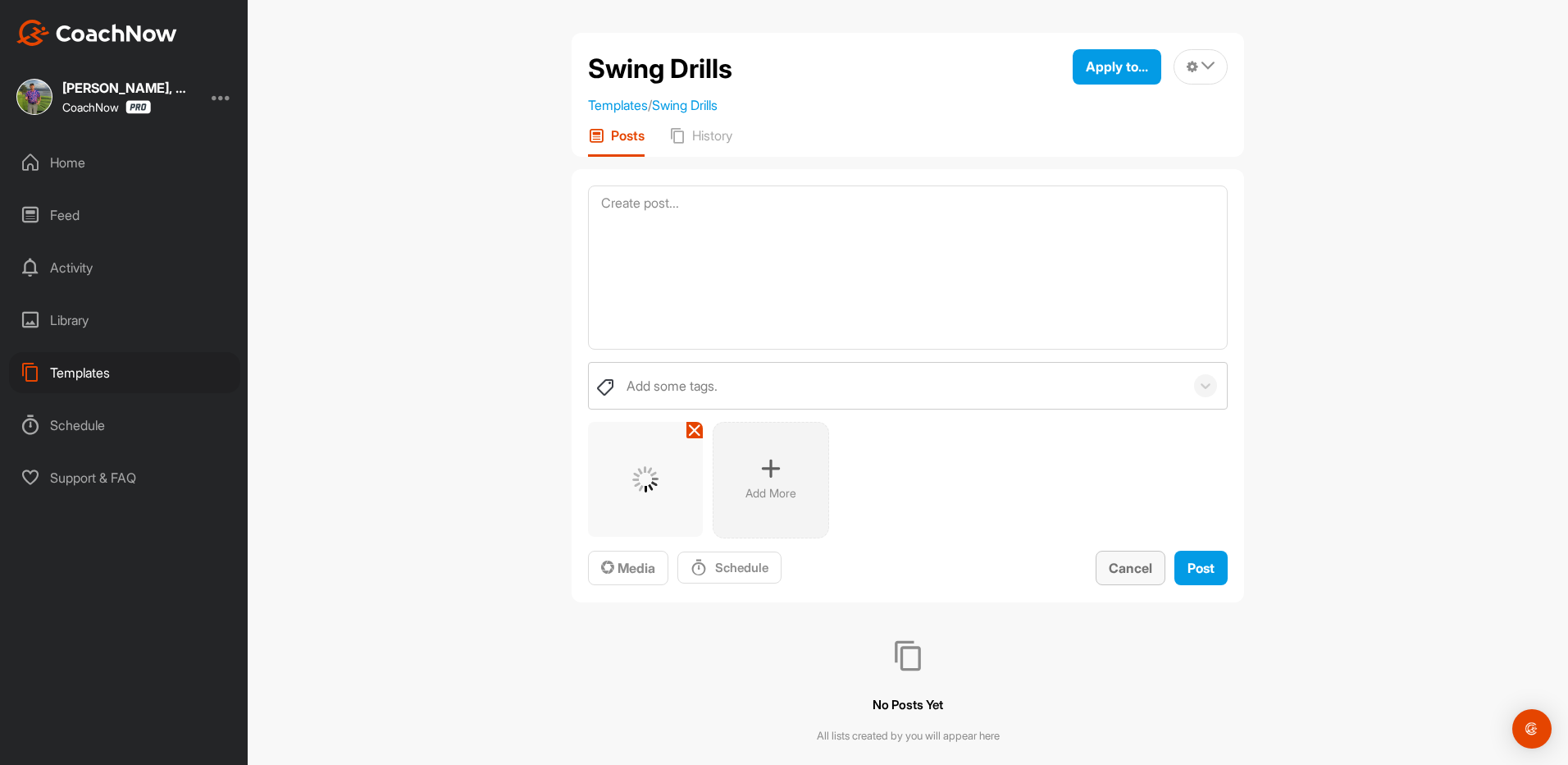
click at [1125, 567] on span "Cancel" at bounding box center [1131, 567] width 43 height 16
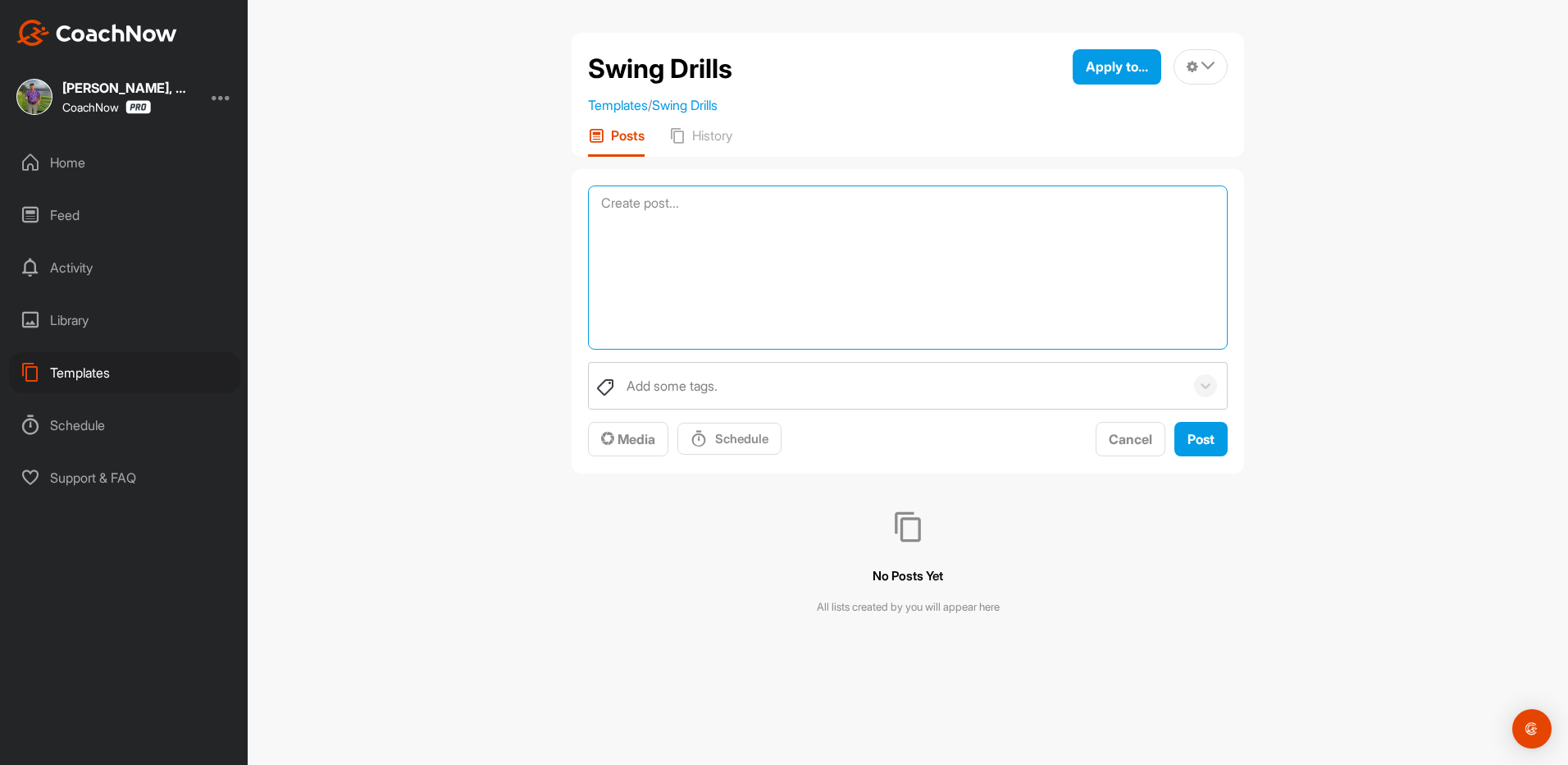
click at [701, 198] on textarea at bounding box center [908, 268] width 640 height 165
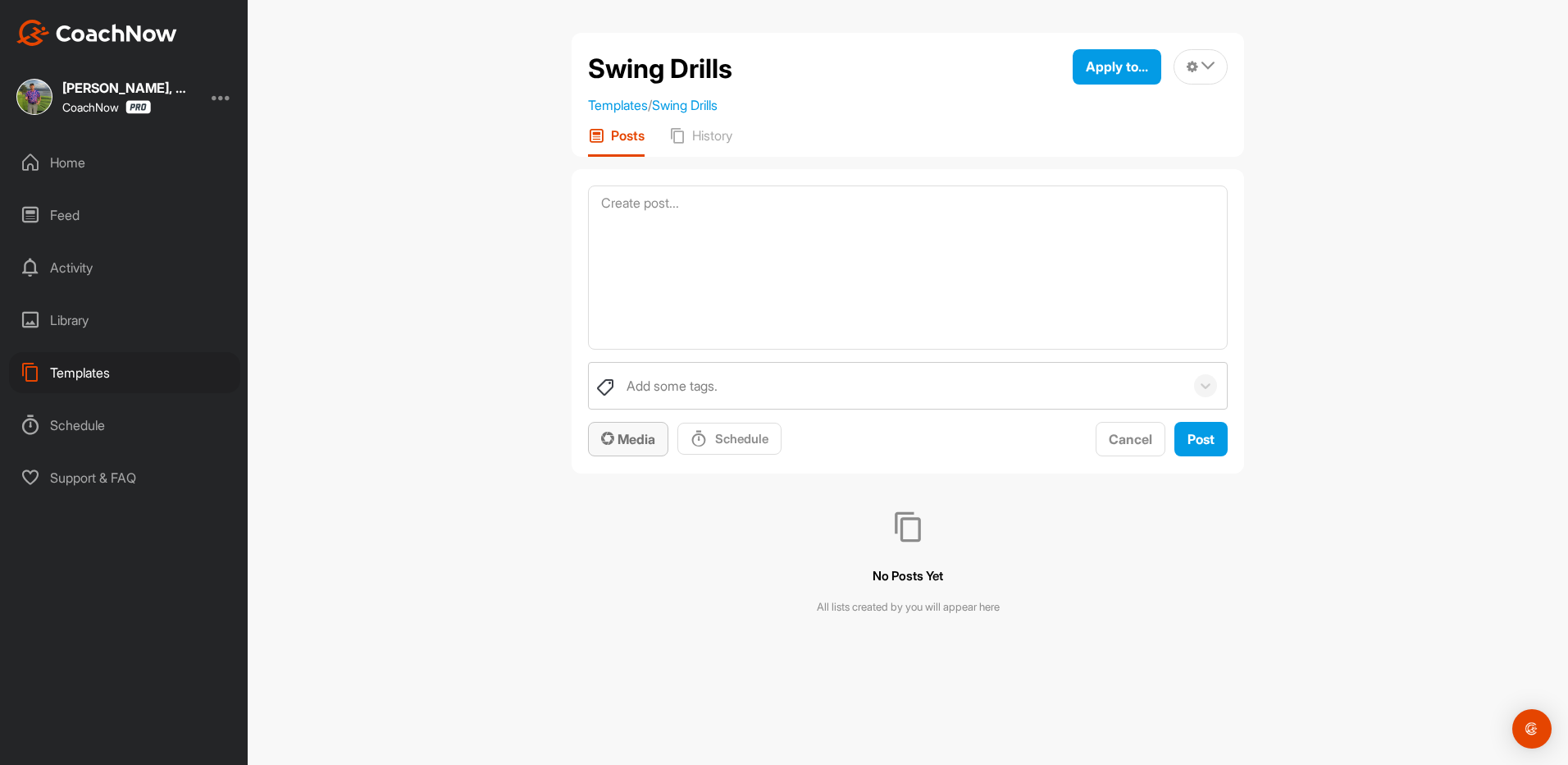
click at [628, 440] on span "Media" at bounding box center [628, 438] width 54 height 16
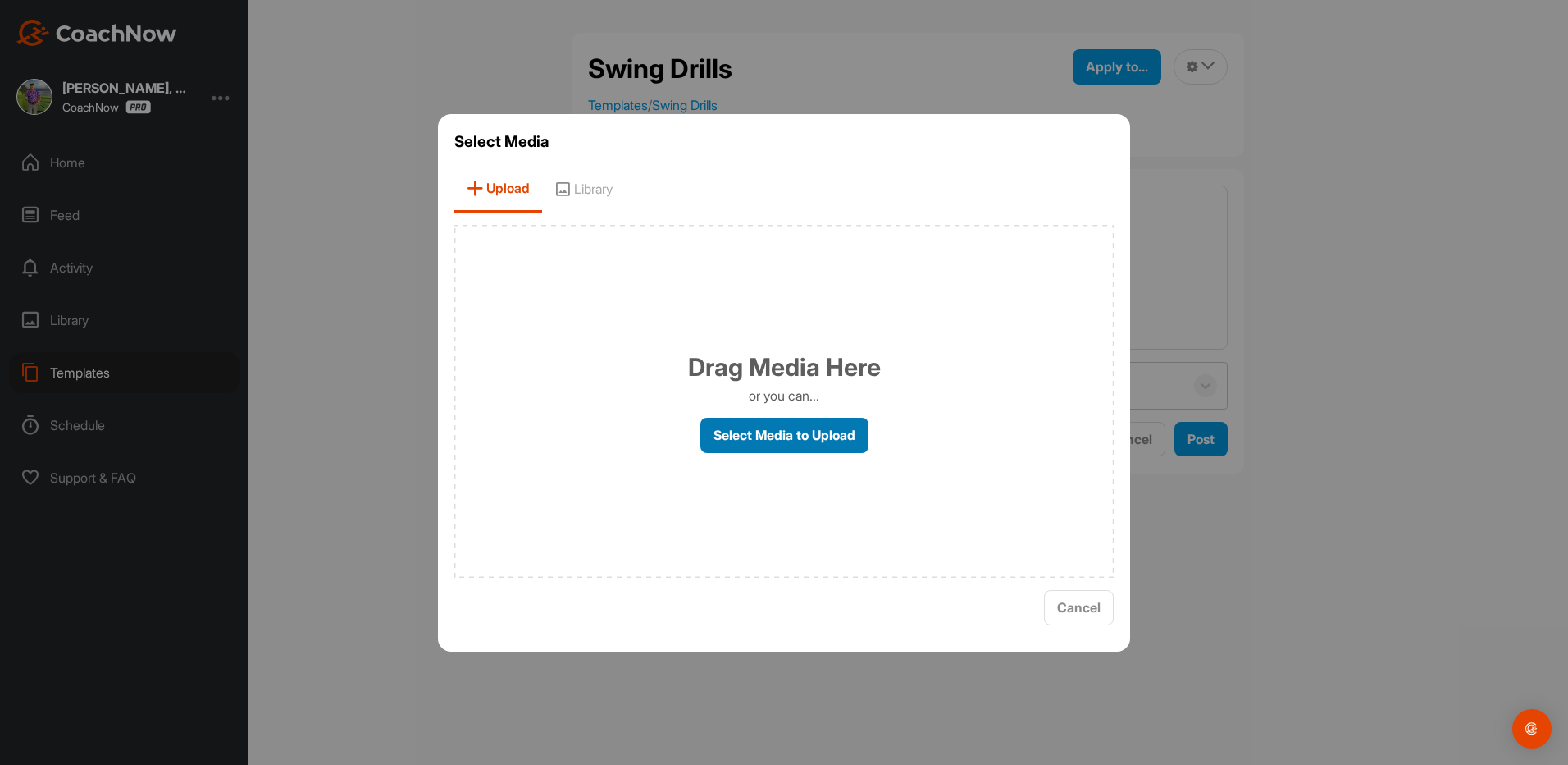
click at [763, 441] on label "Select Media to Upload" at bounding box center [785, 436] width 168 height 36
click at [0, 0] on input "Select Media to Upload" at bounding box center [0, 0] width 0 height 0
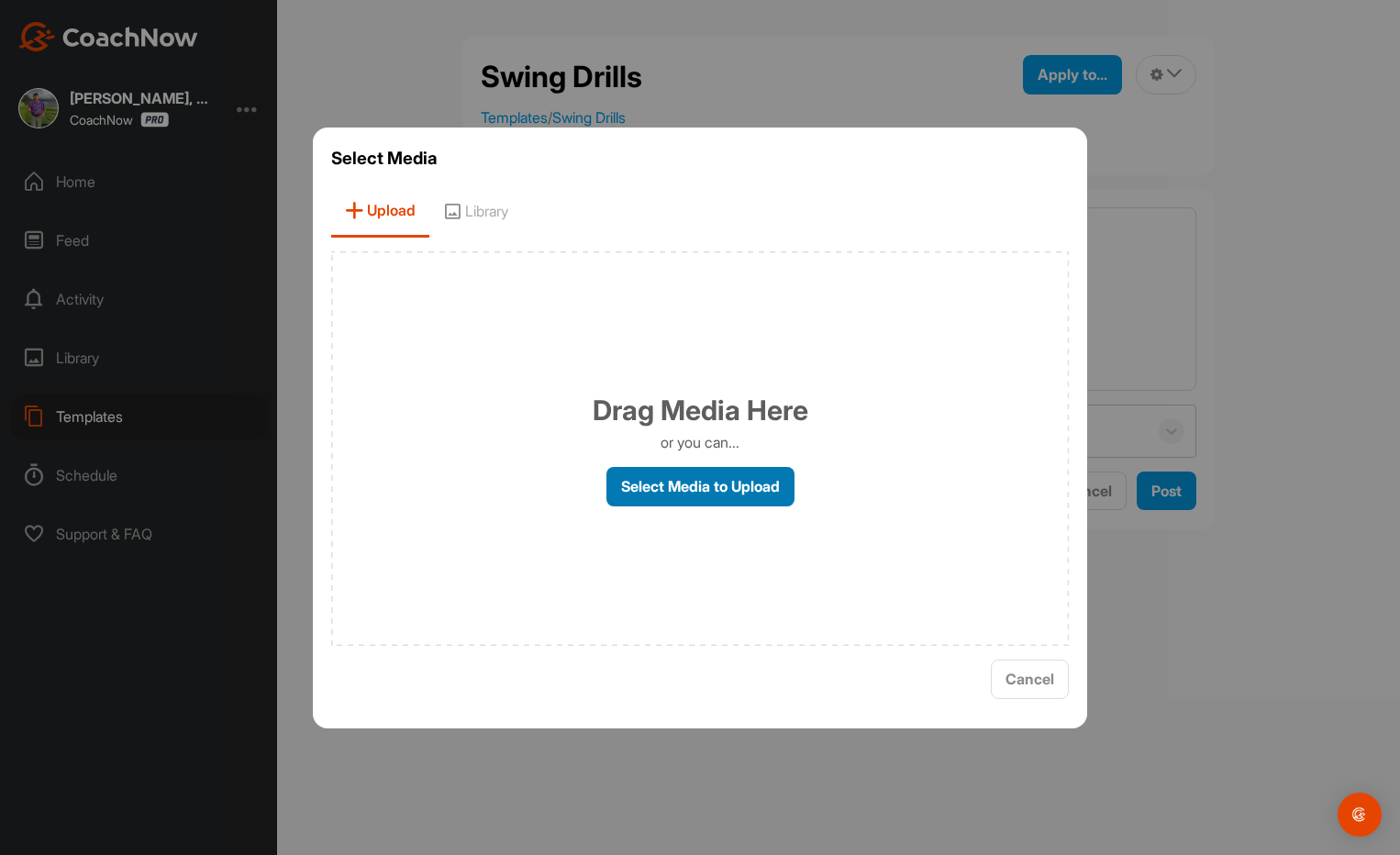
click at [706, 482] on label "Select Media to Upload" at bounding box center [700, 487] width 188 height 40
click at [0, 0] on input "Select Media to Upload" at bounding box center [0, 0] width 0 height 0
click at [676, 482] on label "Select Media to Upload" at bounding box center [700, 487] width 188 height 40
click at [0, 0] on input "Select Media to Upload" at bounding box center [0, 0] width 0 height 0
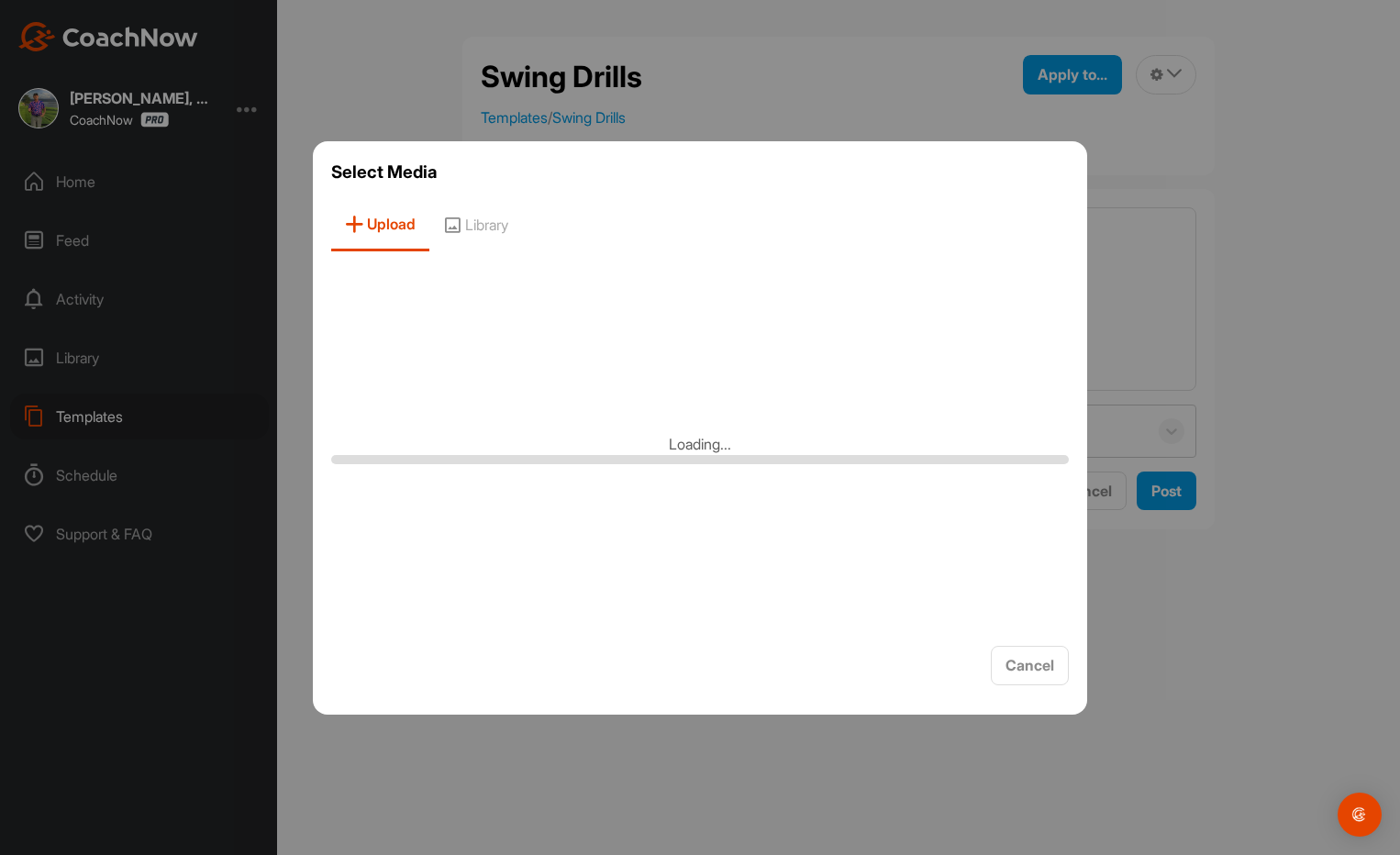
click at [385, 222] on span "Upload" at bounding box center [380, 225] width 99 height 52
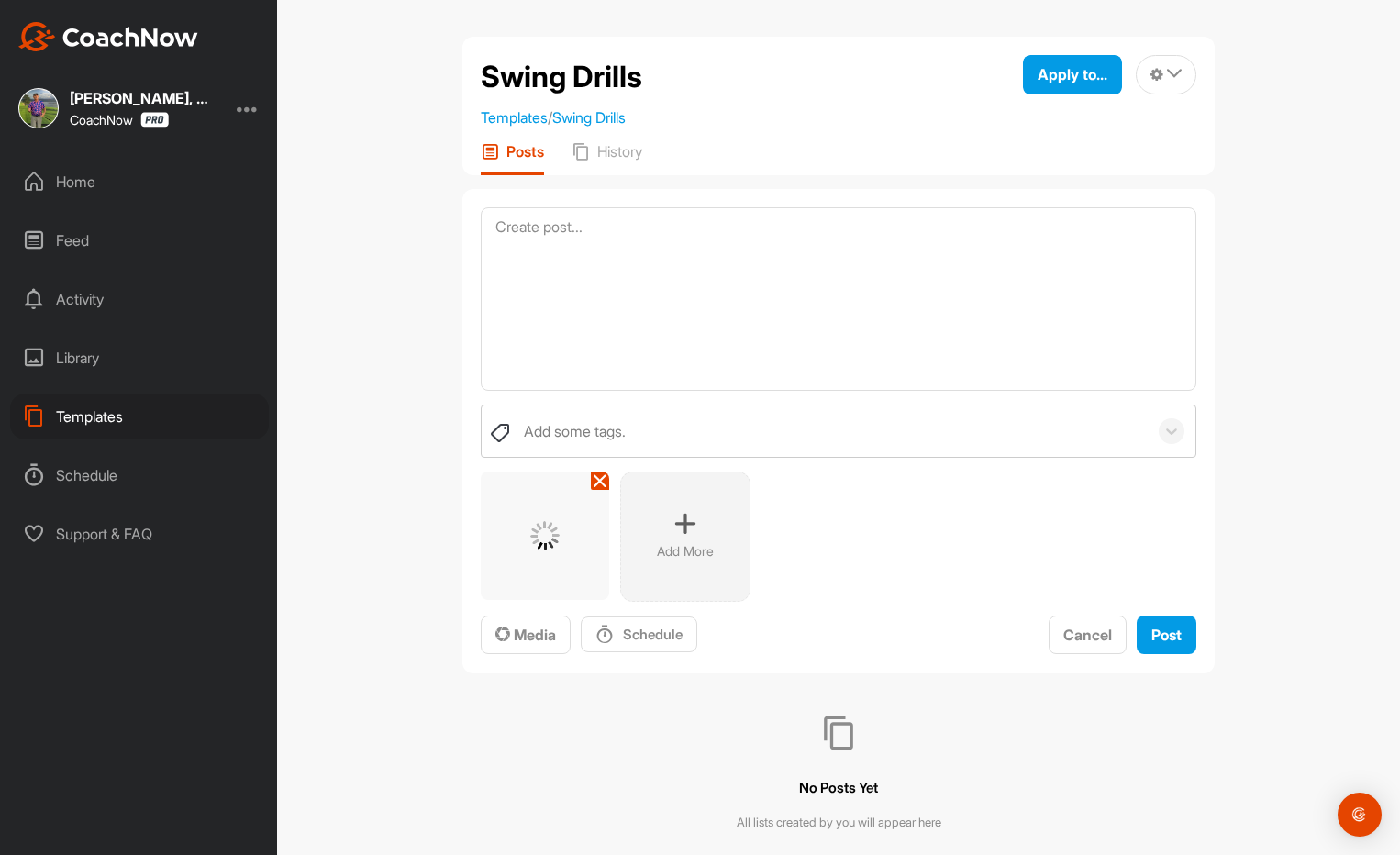
click at [687, 526] on icon at bounding box center [684, 523] width 22 height 22
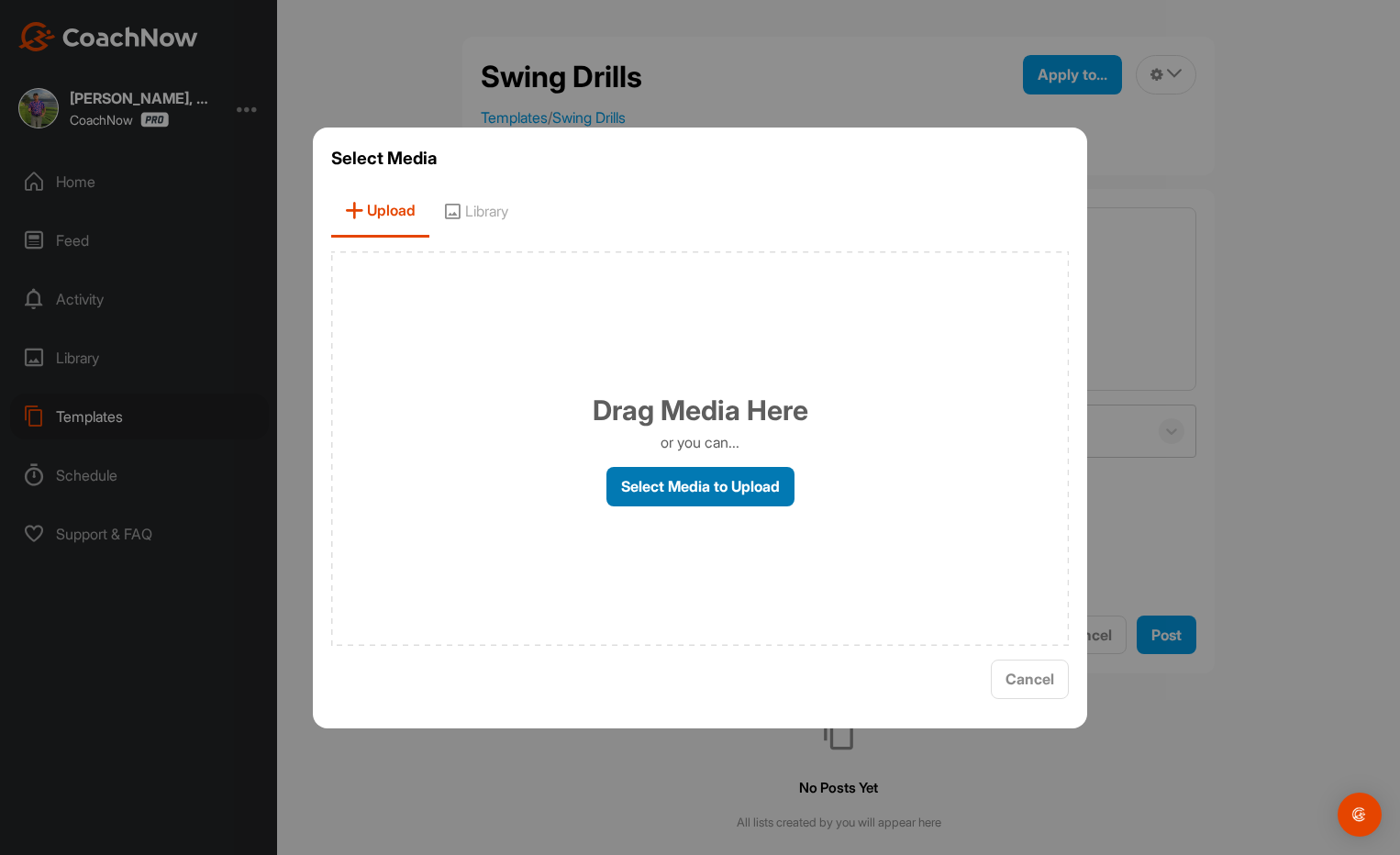
click at [679, 491] on label "Select Media to Upload" at bounding box center [700, 487] width 188 height 40
click at [0, 0] on input "Select Media to Upload" at bounding box center [0, 0] width 0 height 0
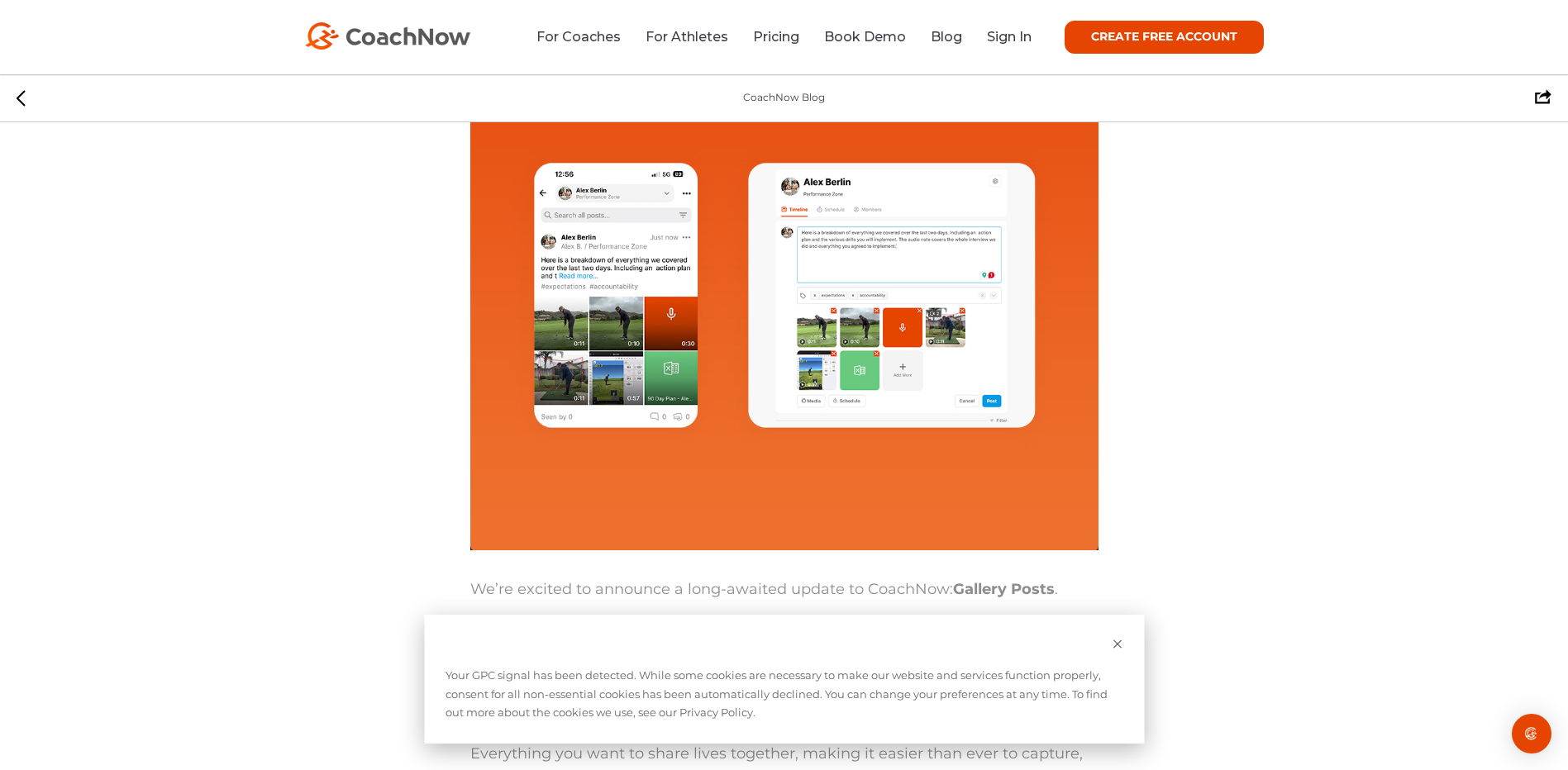
scroll to position [330, 0]
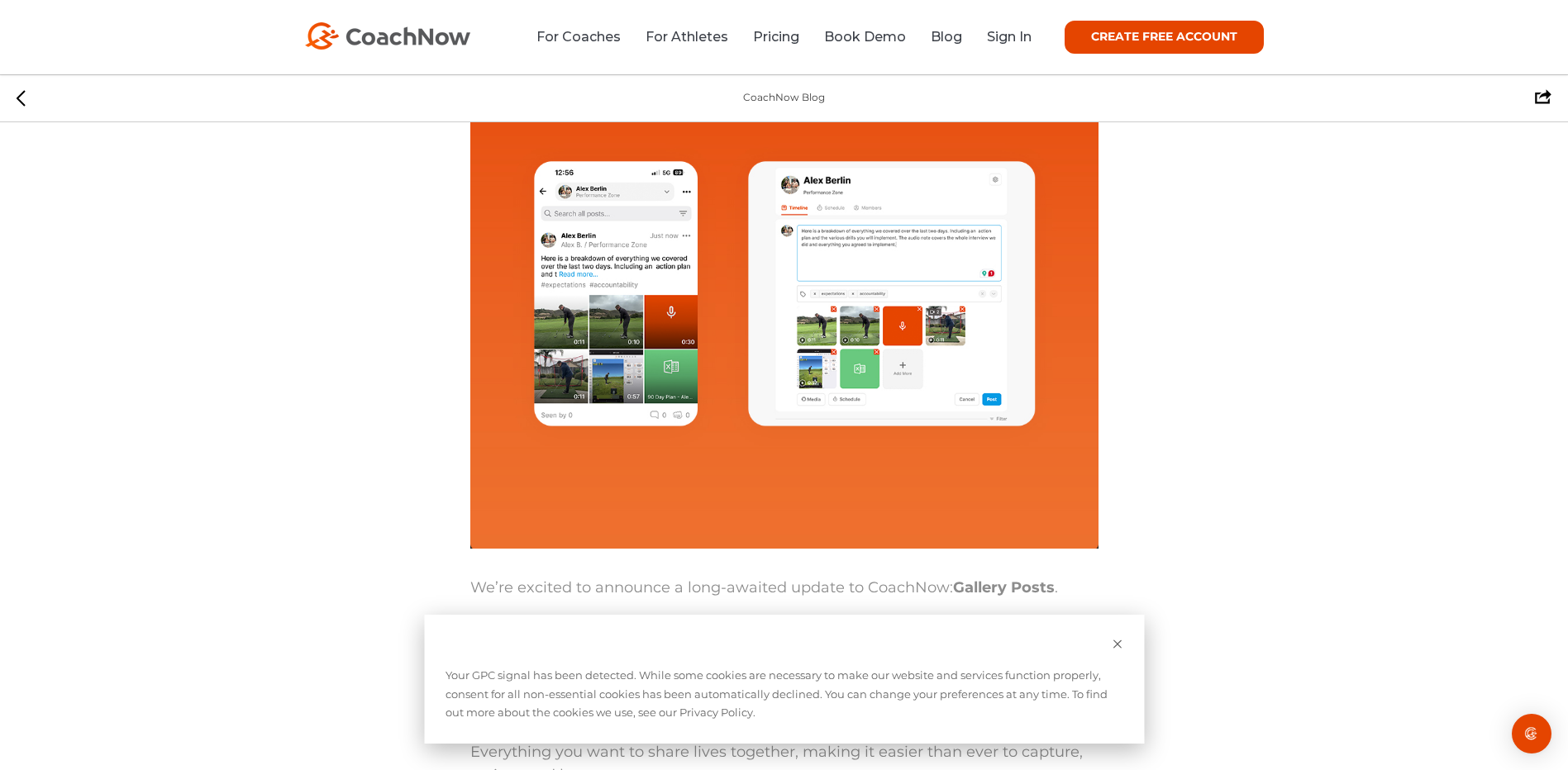
click at [1115, 640] on icon "Dismiss banner" at bounding box center [1117, 644] width 11 height 11
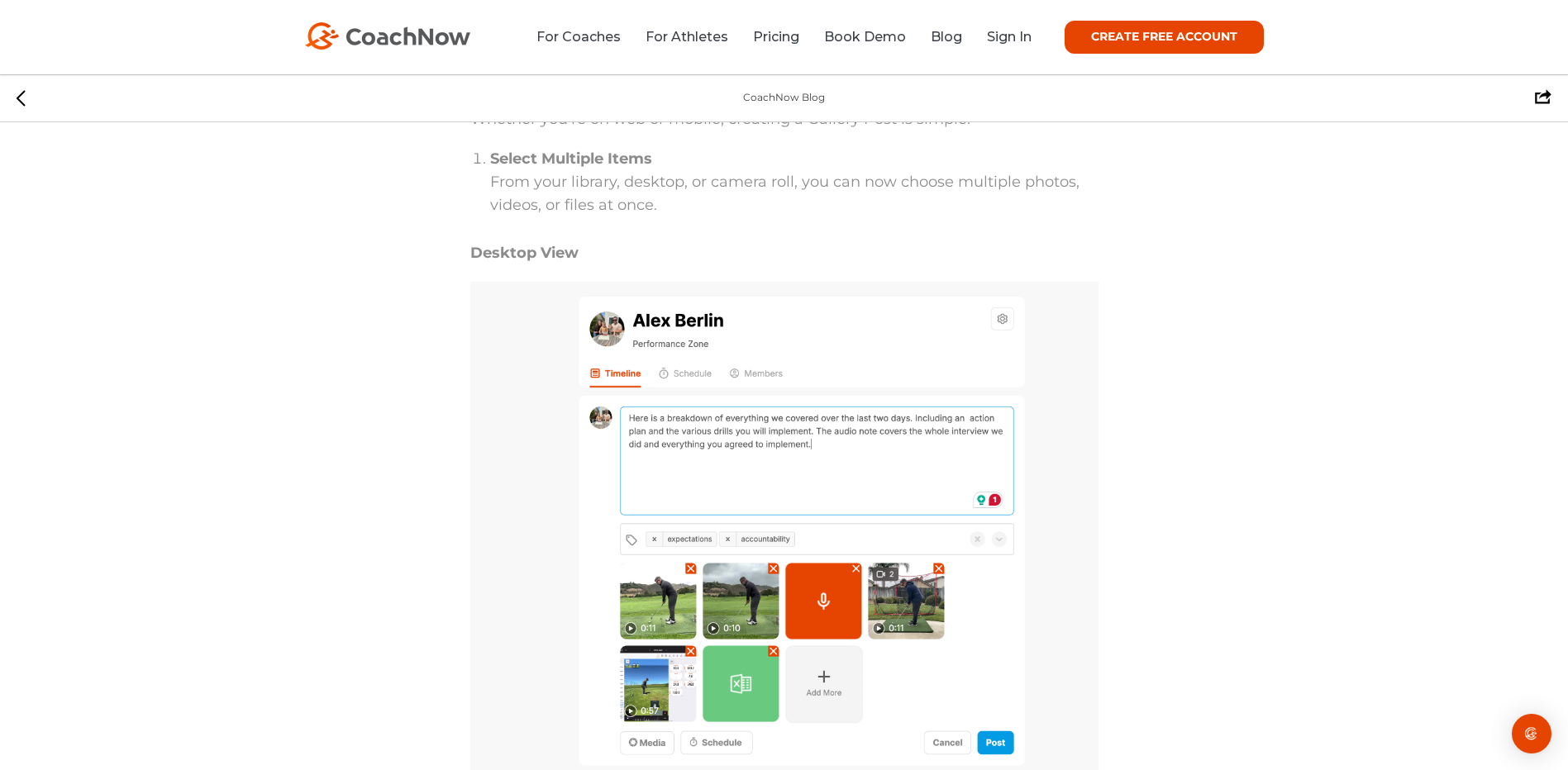
scroll to position [744, 0]
